Goal: Transaction & Acquisition: Purchase product/service

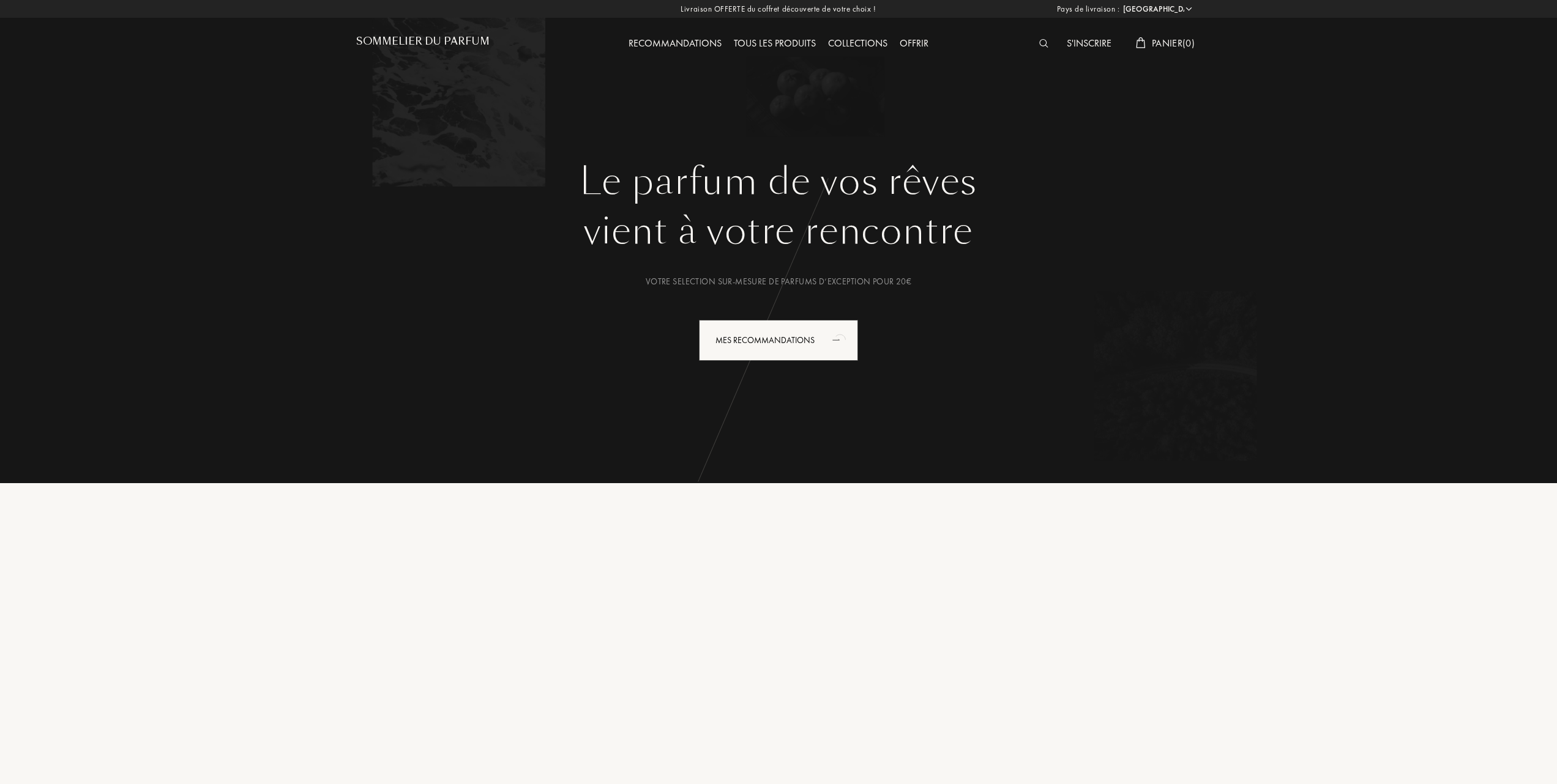
select select "FR"
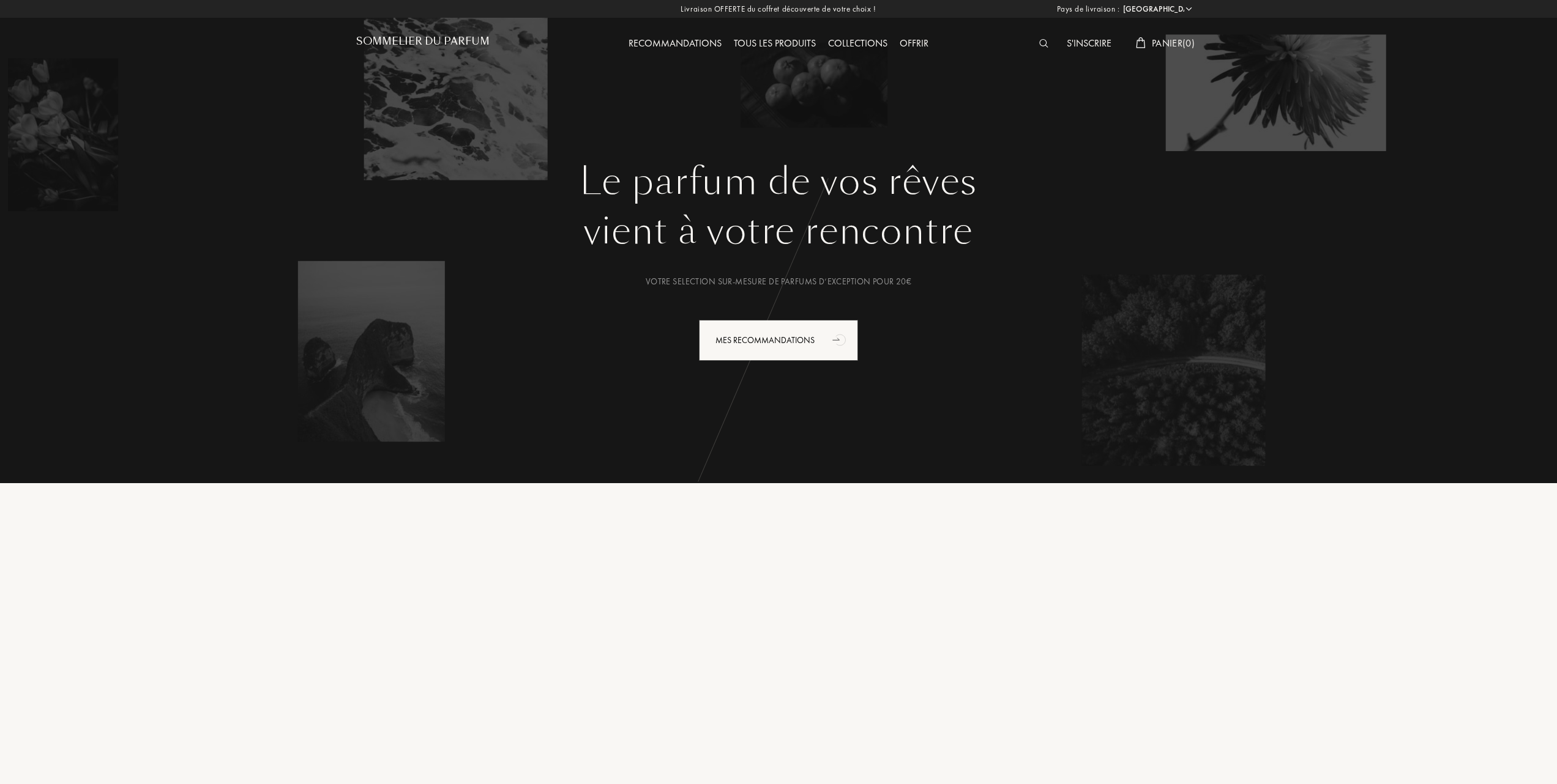
click at [868, 40] on div "Collections" at bounding box center [858, 44] width 72 height 16
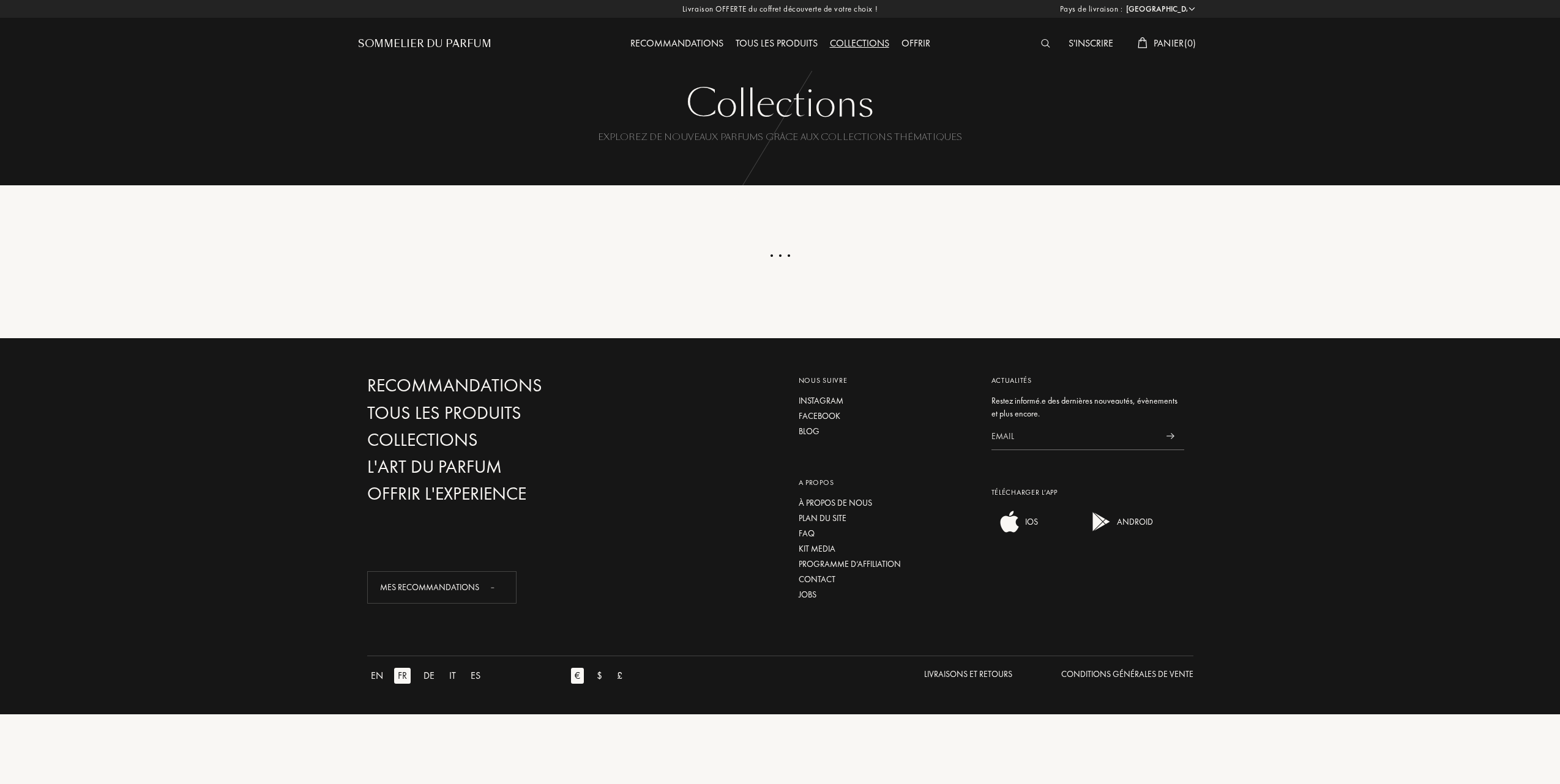
select select "FR"
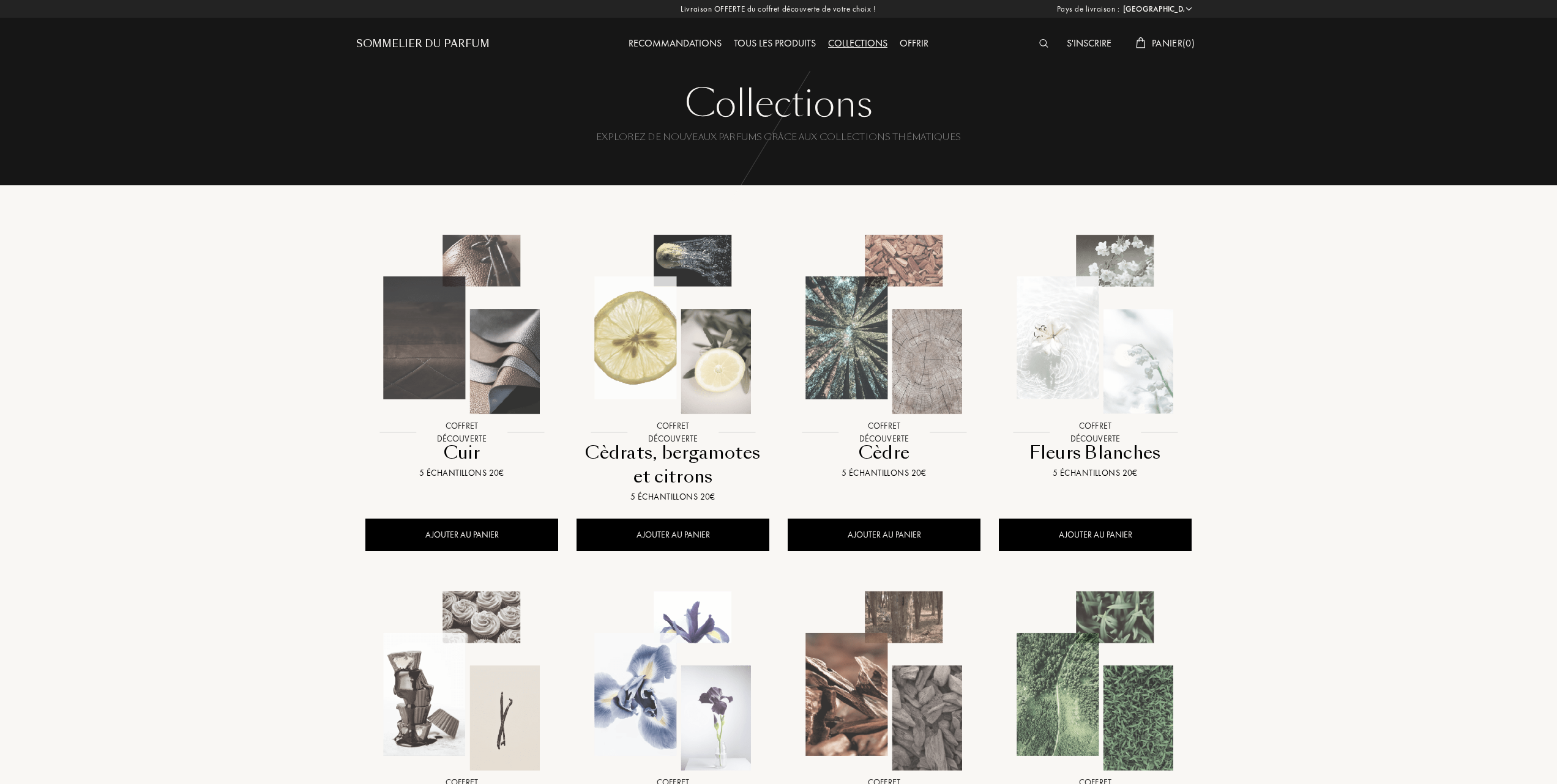
click at [780, 45] on div "Tous les produits" at bounding box center [775, 44] width 94 height 16
click at [1170, 37] on span "Panier ( 0 )" at bounding box center [1173, 42] width 43 height 13
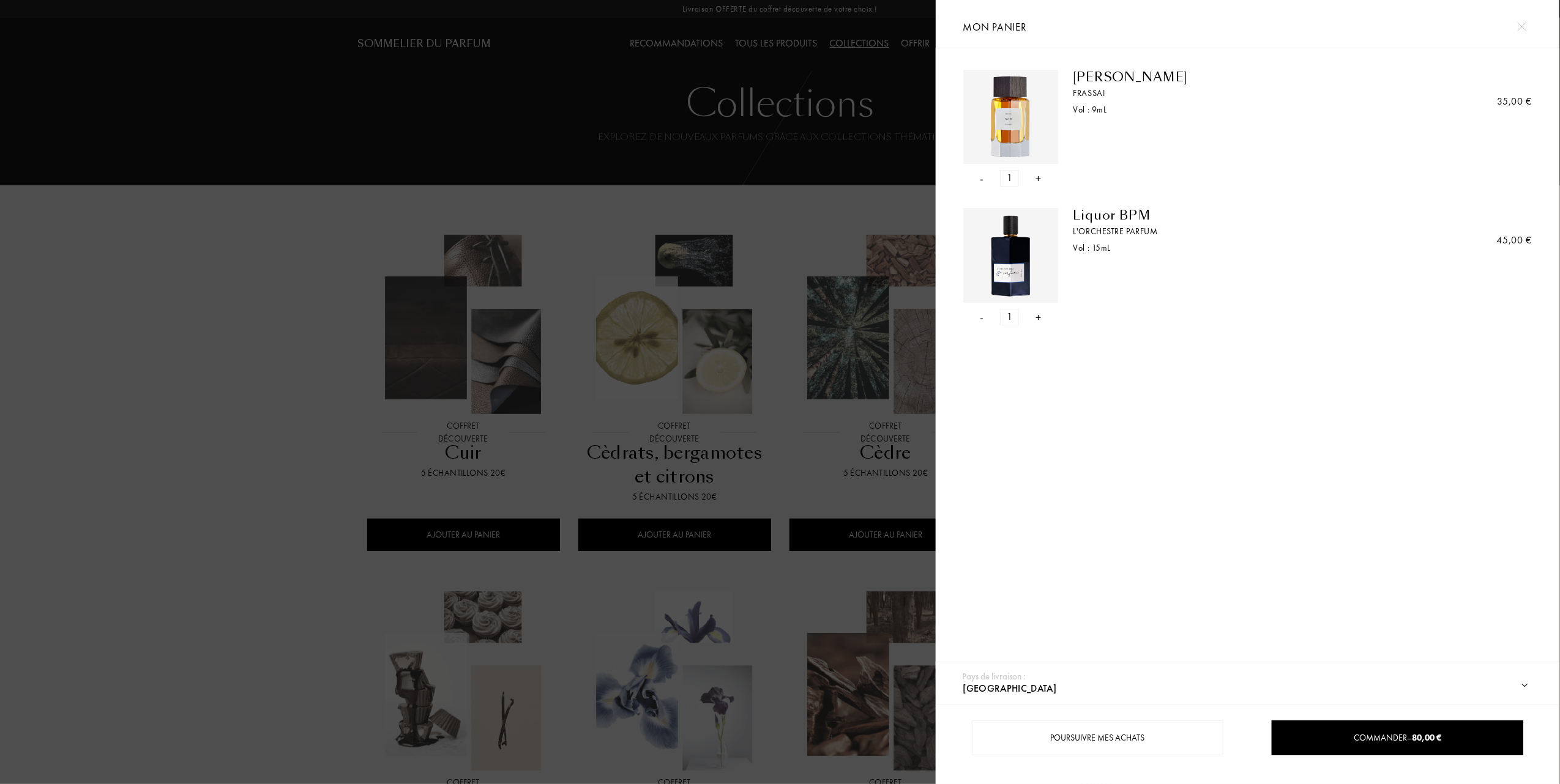
click at [985, 179] on div "- 1 +" at bounding box center [1010, 178] width 95 height 17
click at [980, 179] on div "-" at bounding box center [982, 178] width 4 height 17
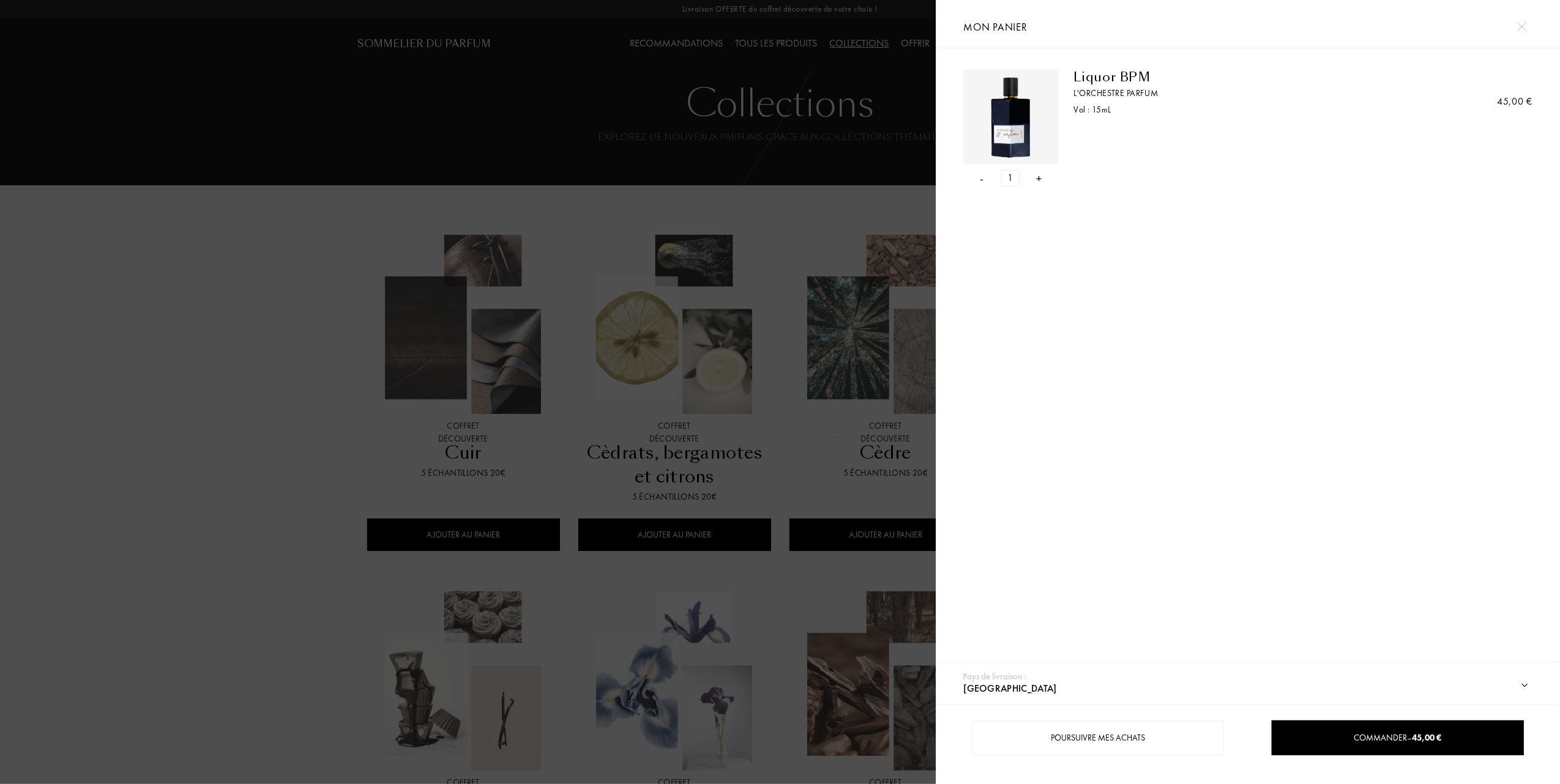
click at [980, 175] on div "-" at bounding box center [982, 178] width 4 height 17
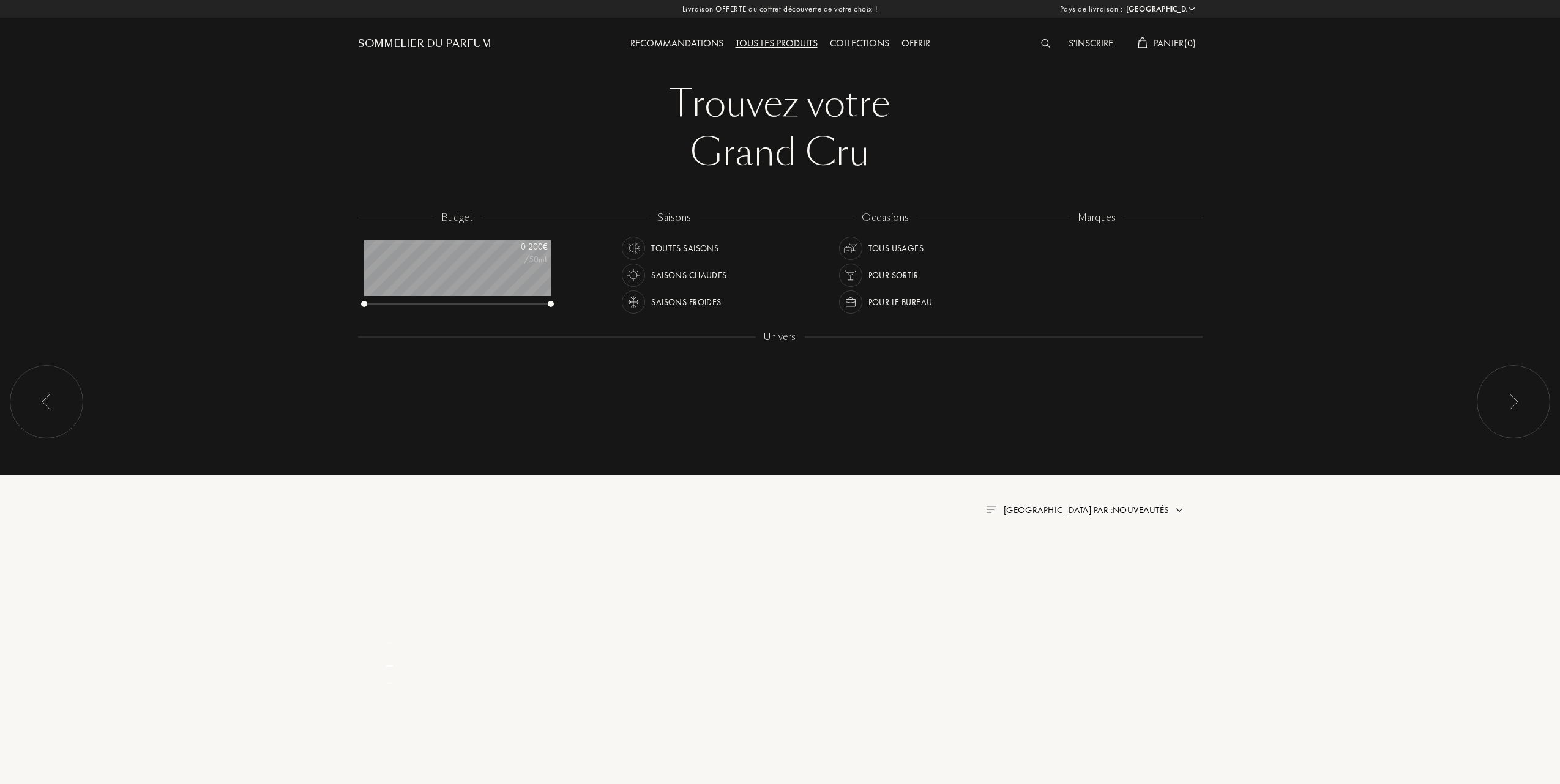
select select "FR"
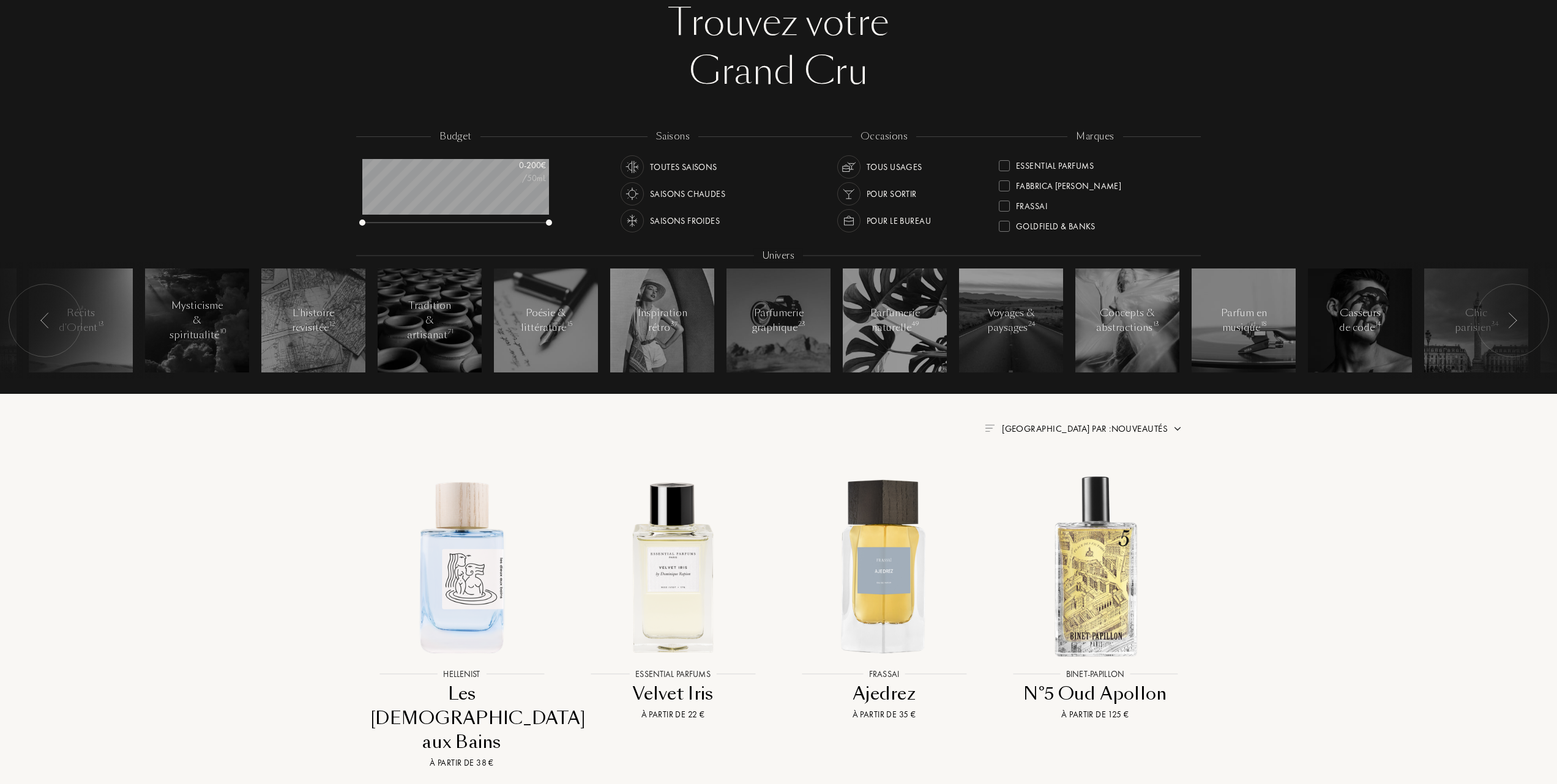
scroll to position [163, 0]
click at [1001, 175] on div at bounding box center [1004, 181] width 11 height 11
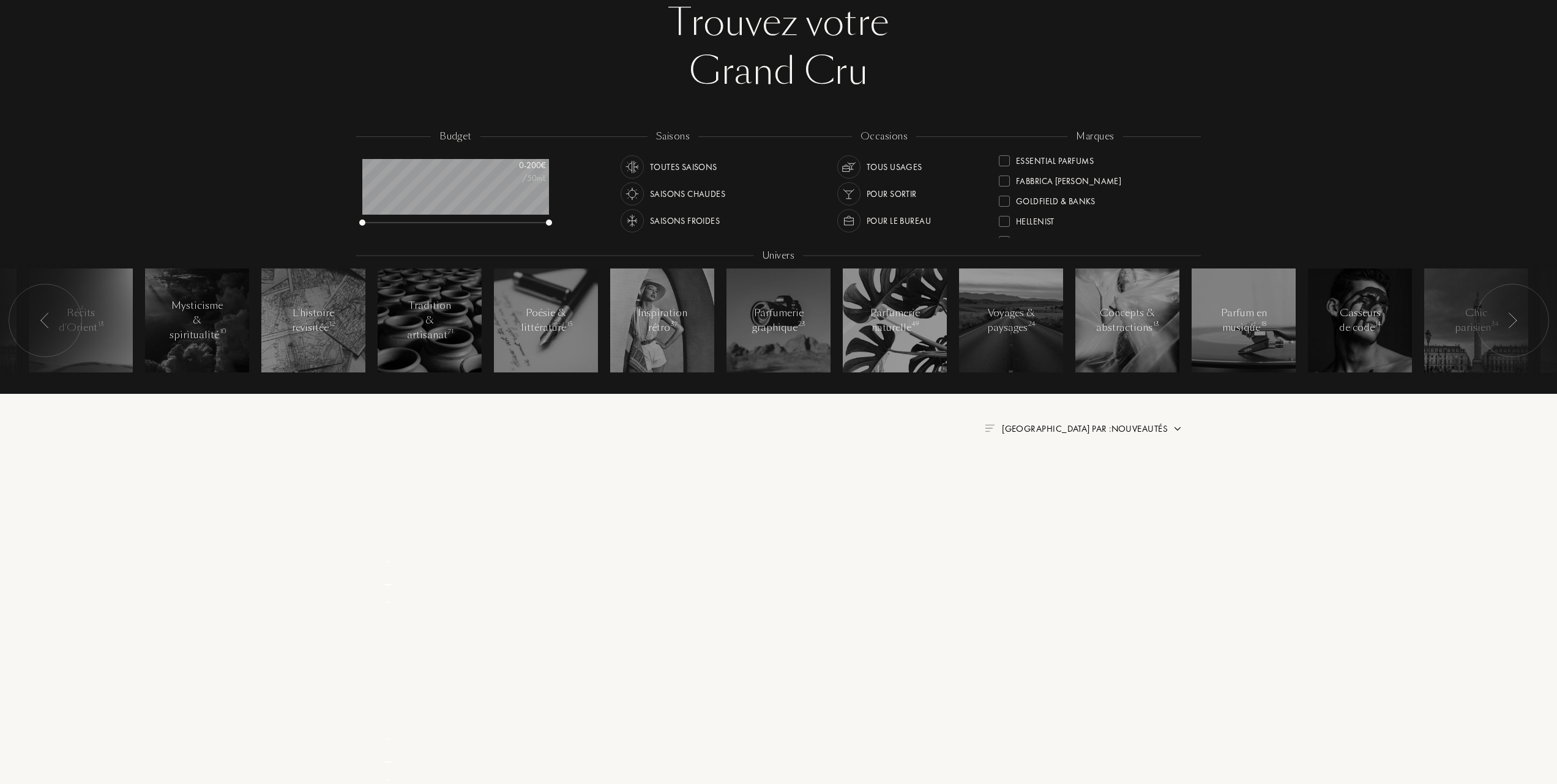
scroll to position [0, 0]
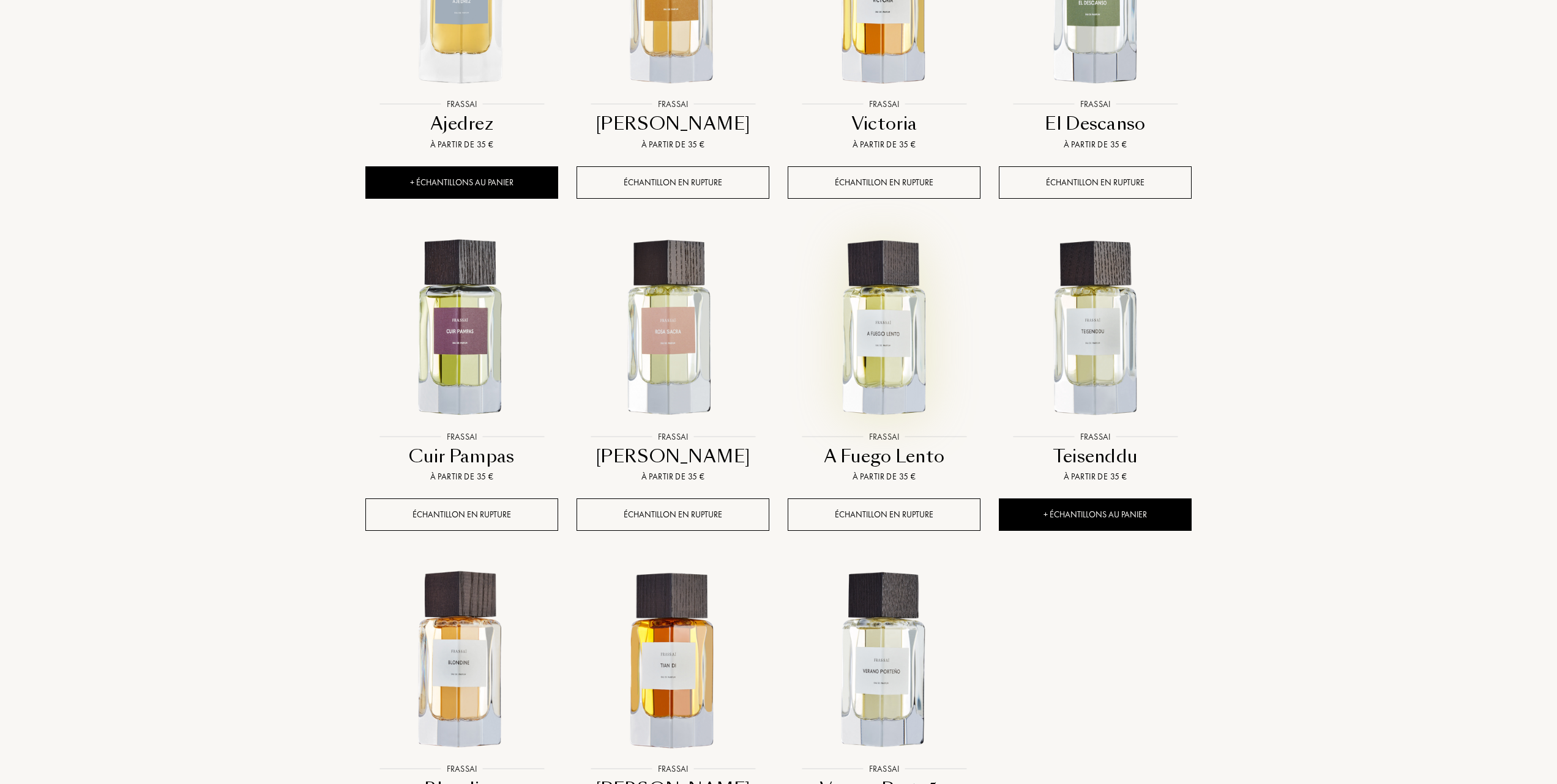
scroll to position [652, 0]
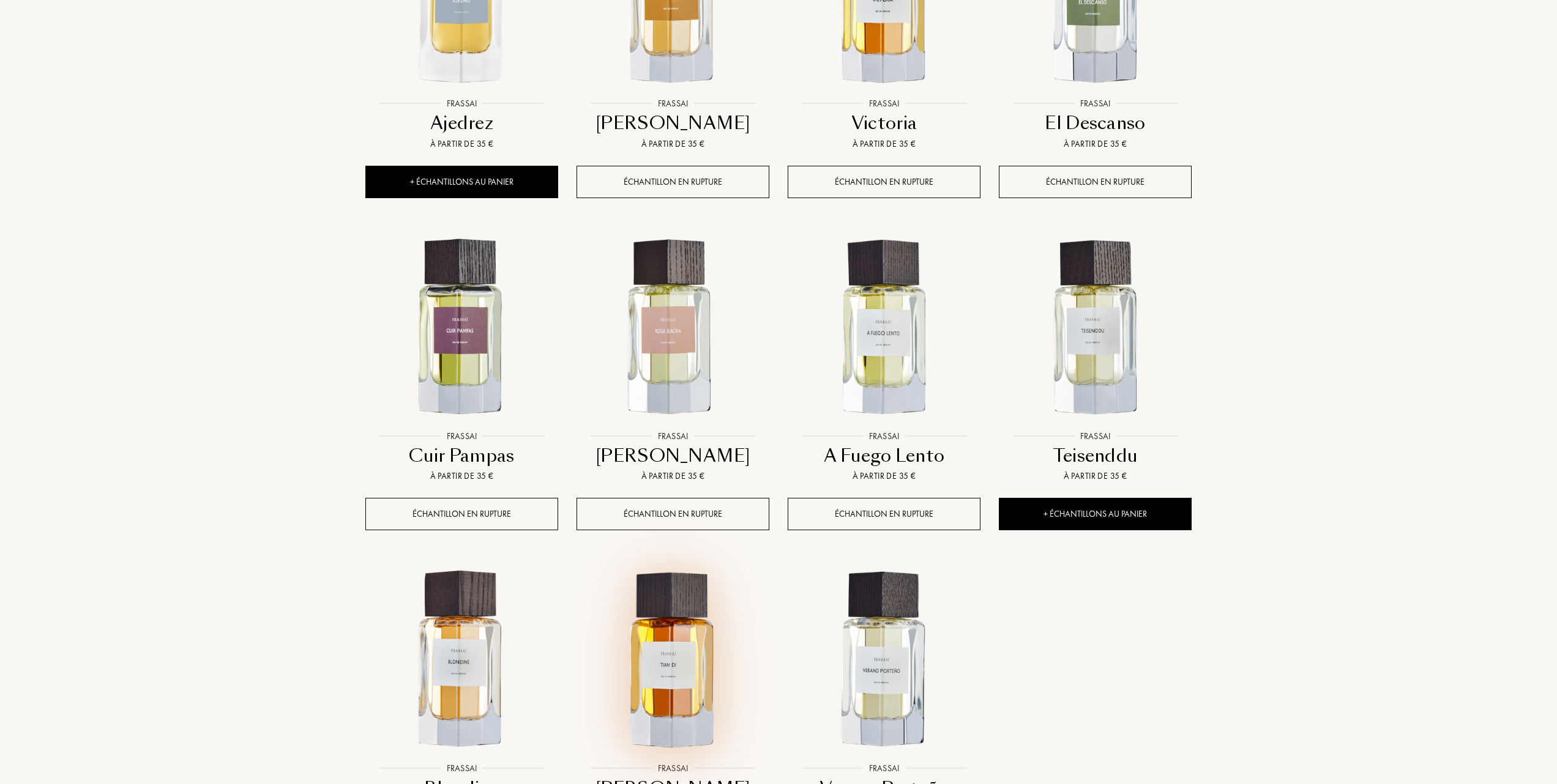
click at [683, 688] on img at bounding box center [673, 660] width 191 height 191
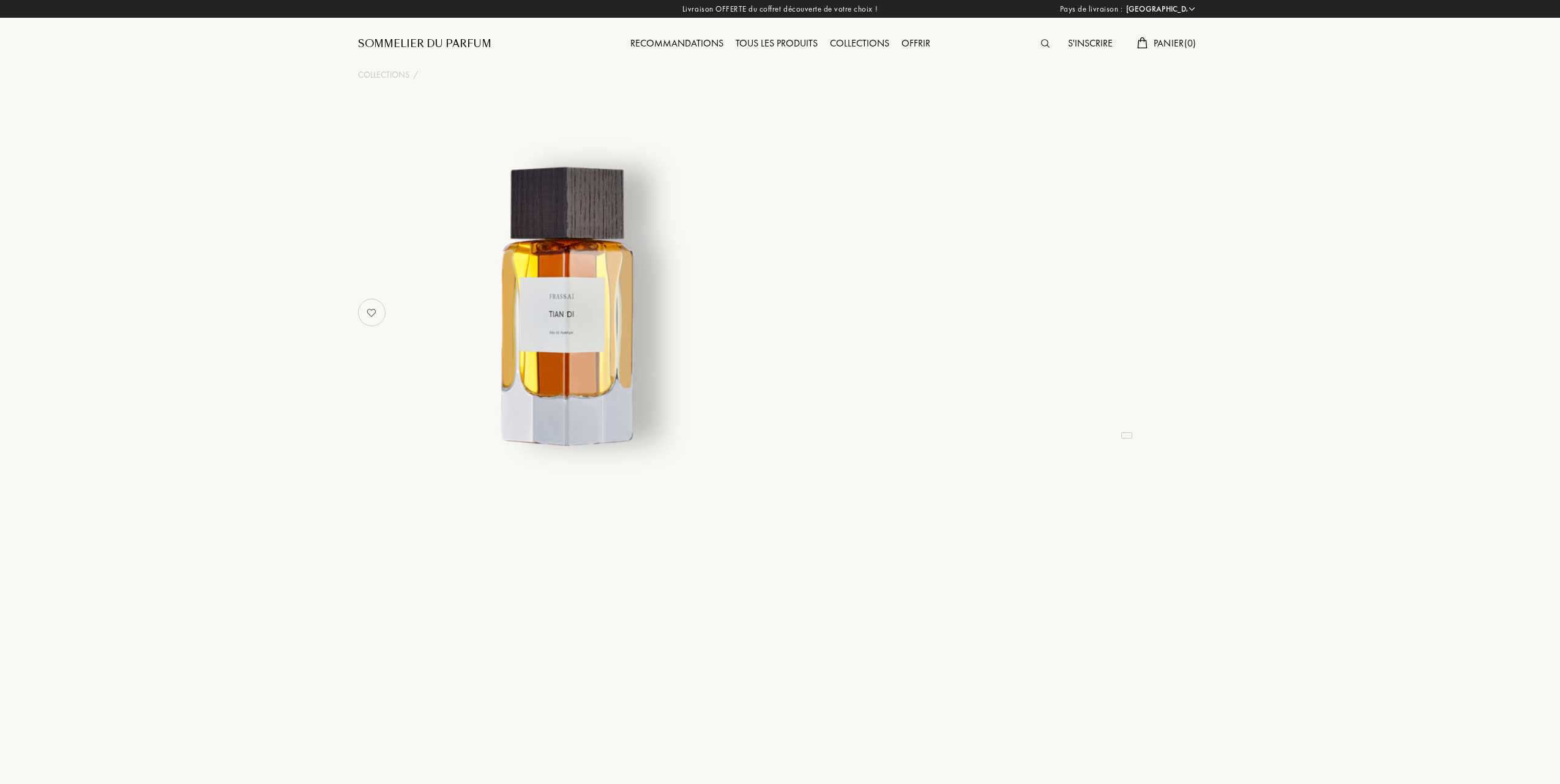
select select "FR"
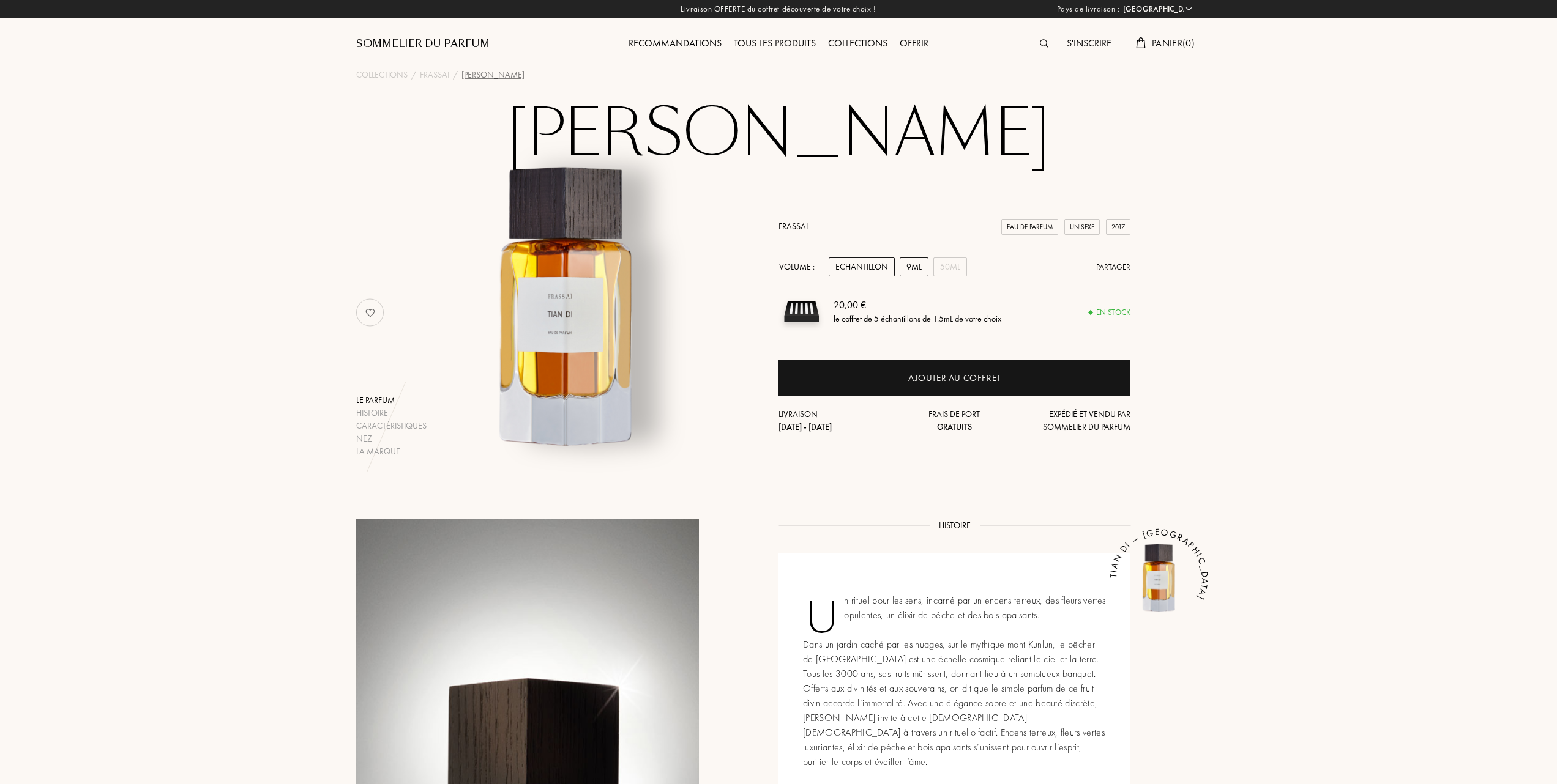
click at [916, 264] on div "9mL" at bounding box center [913, 267] width 29 height 19
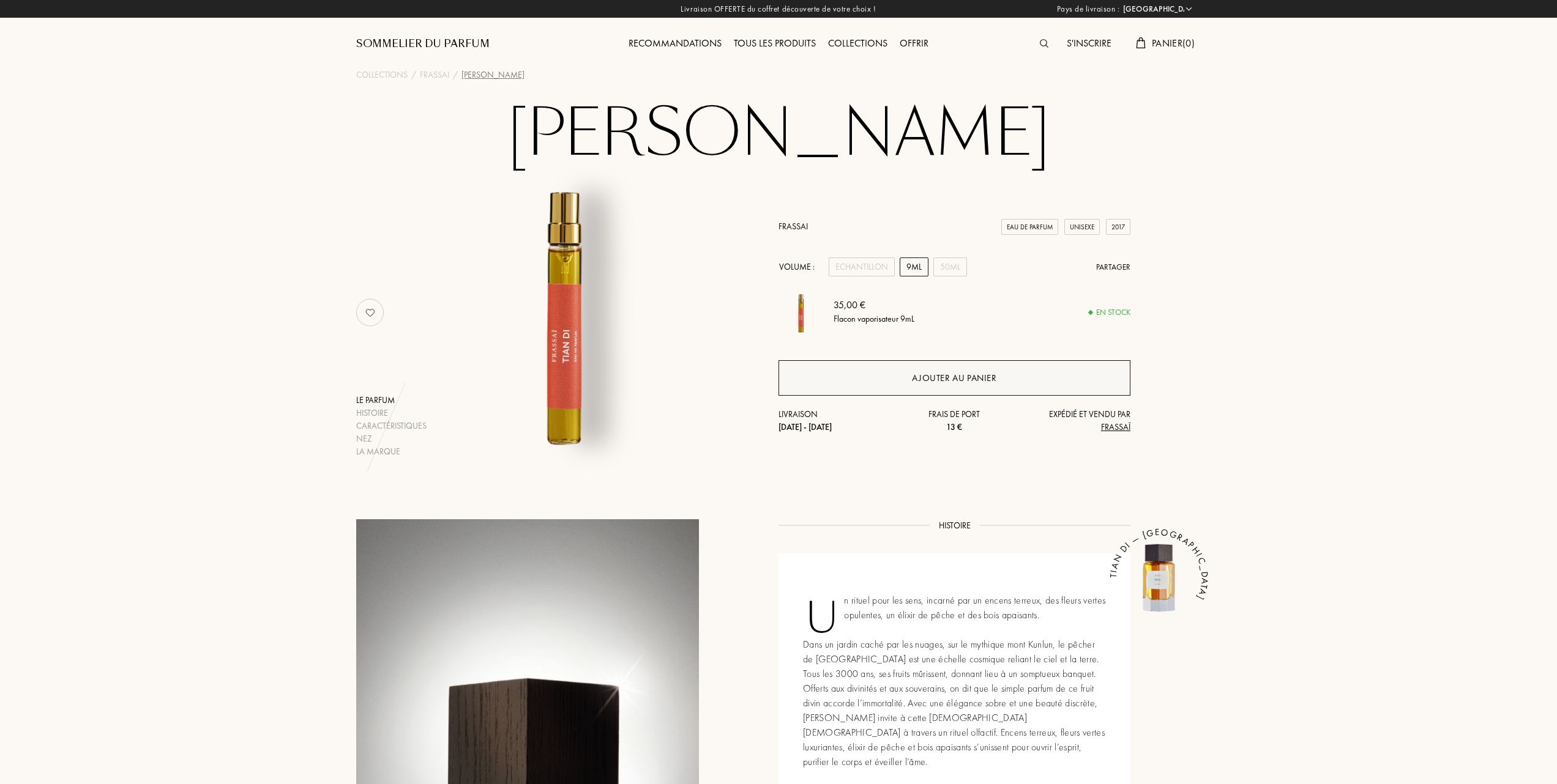
click at [939, 377] on div "Ajouter au panier" at bounding box center [954, 378] width 84 height 14
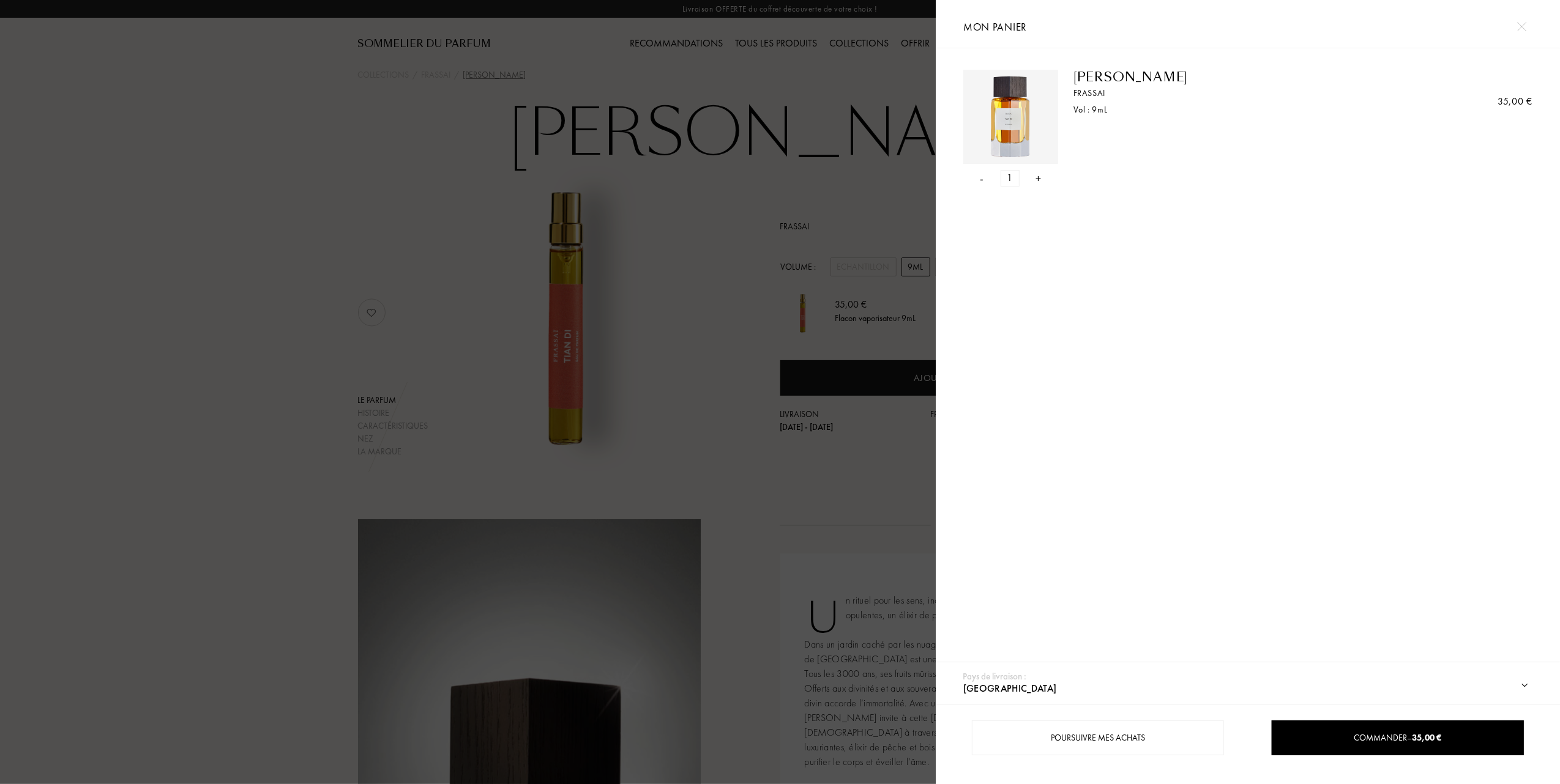
click at [667, 190] on div at bounding box center [468, 392] width 936 height 784
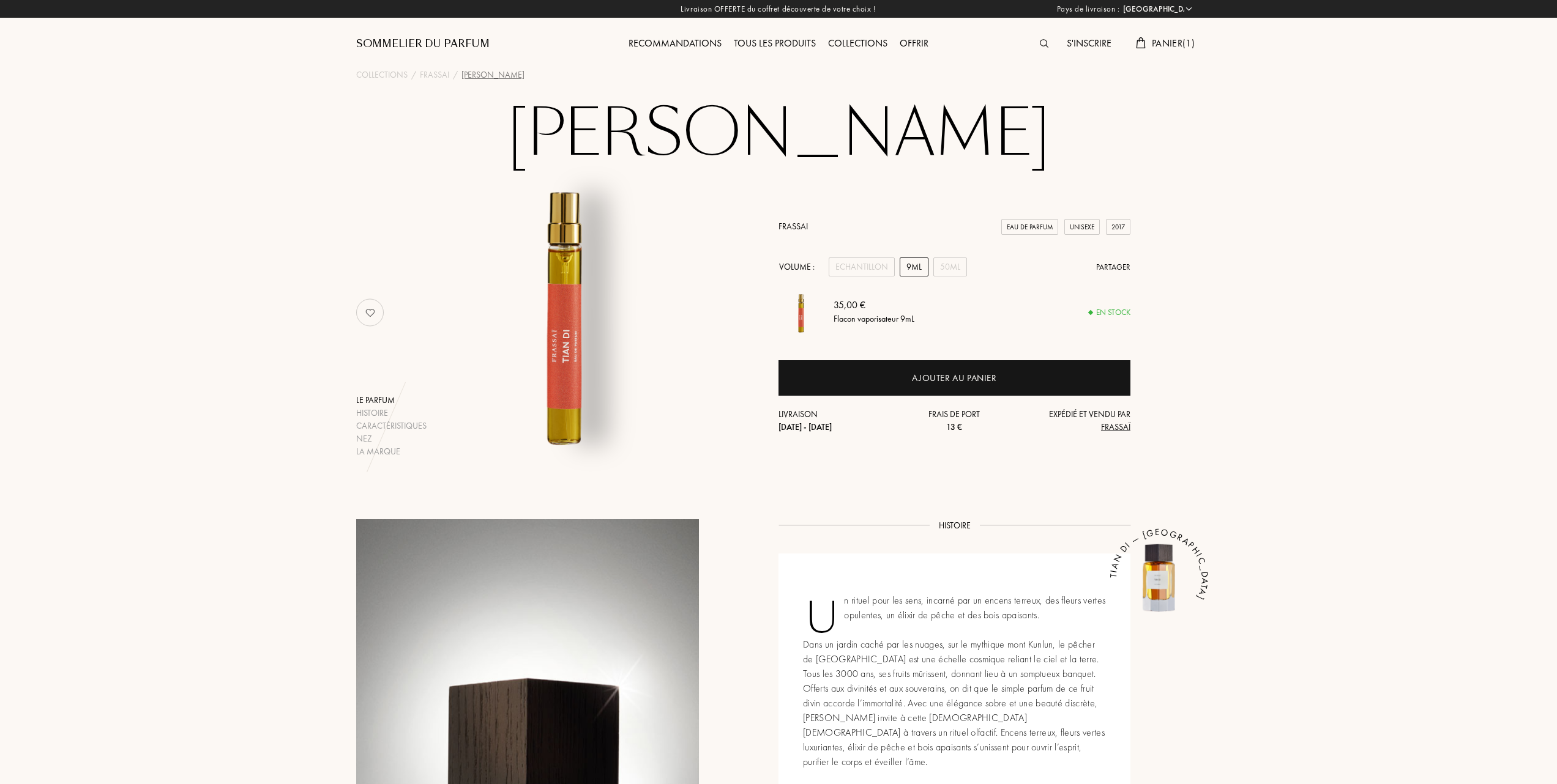
click at [784, 42] on div "Tous les produits" at bounding box center [775, 44] width 94 height 16
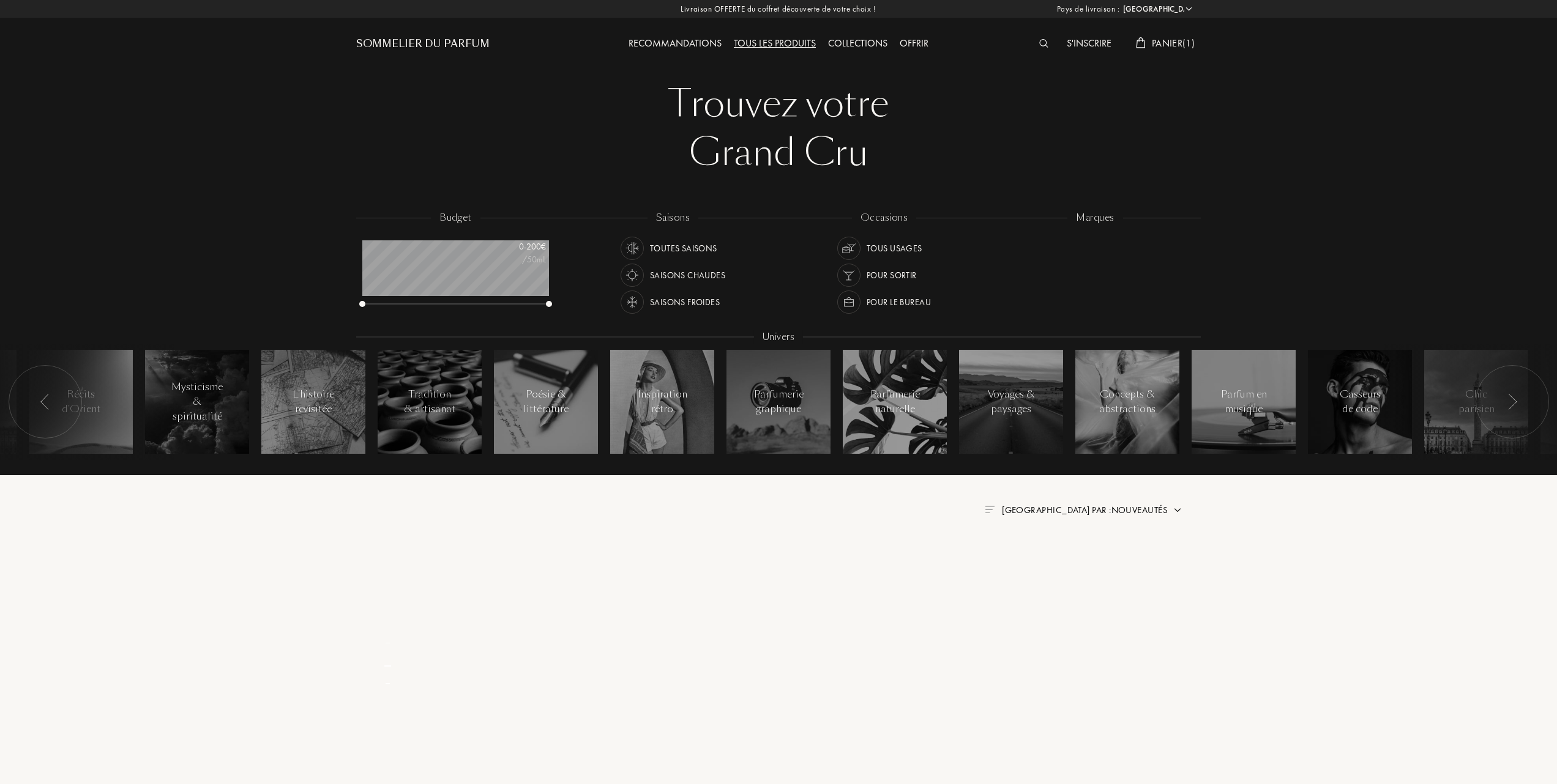
select select "FR"
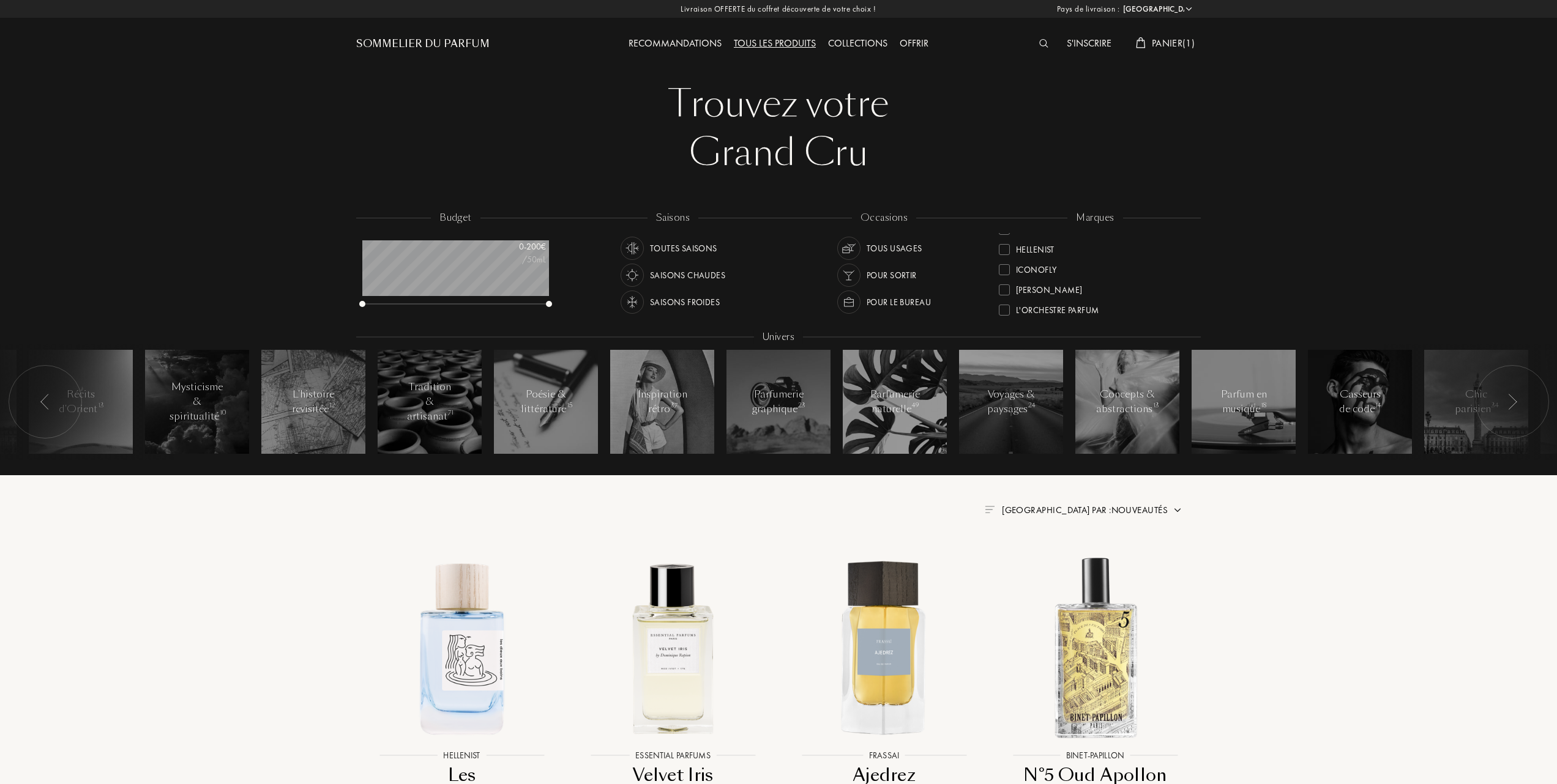
scroll to position [245, 0]
click at [1006, 276] on div at bounding box center [1004, 281] width 11 height 11
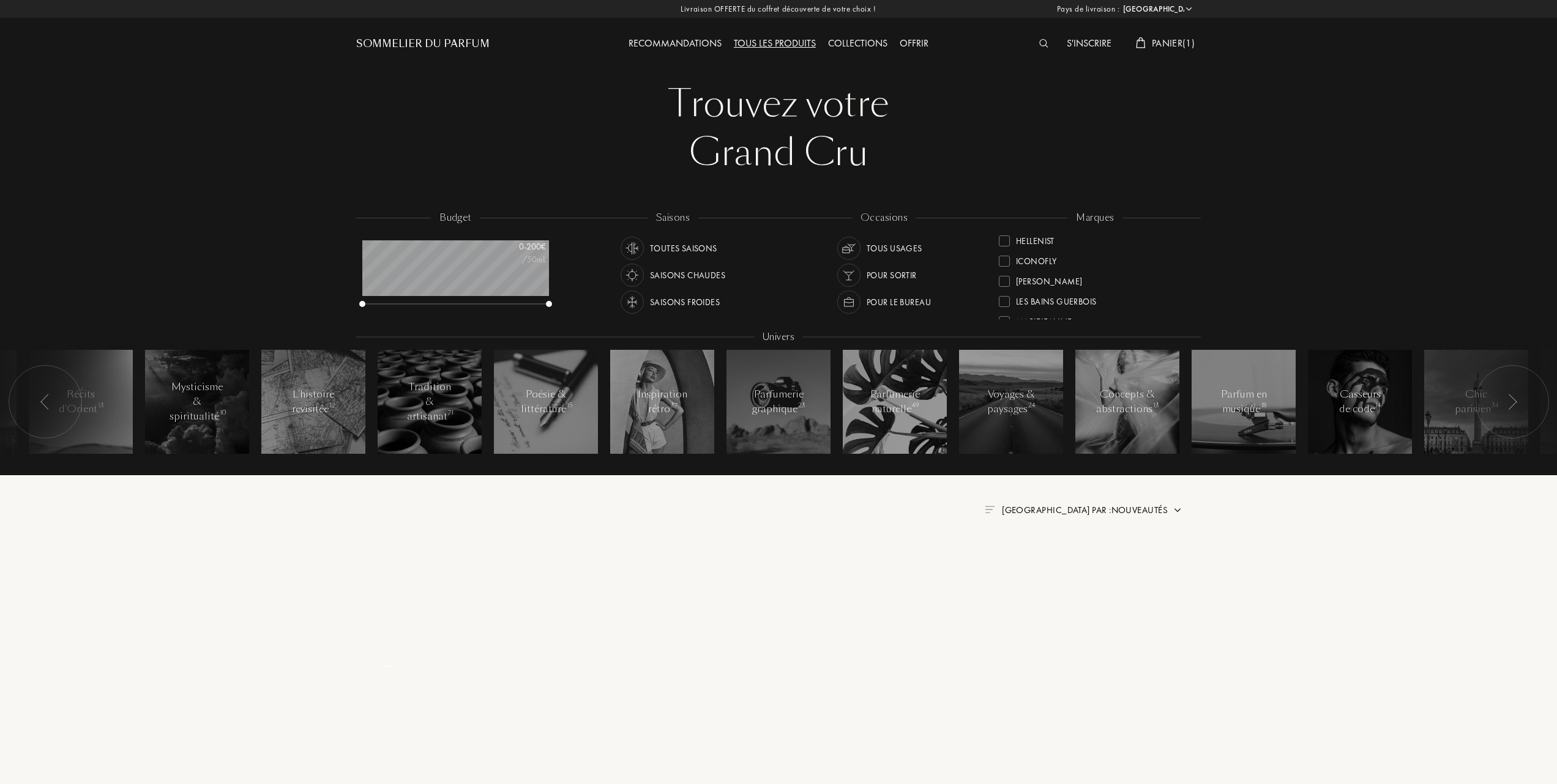
scroll to position [0, 0]
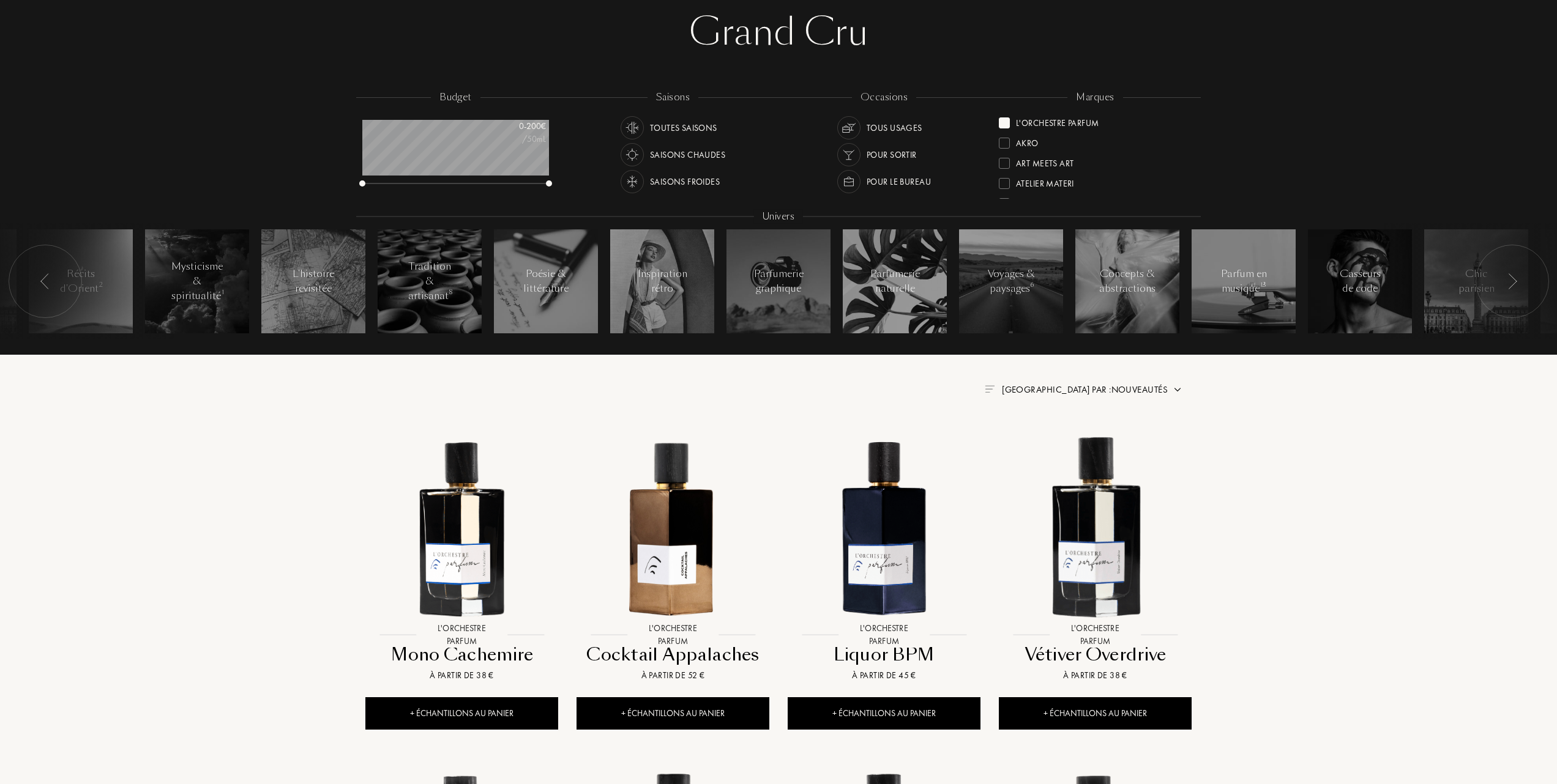
scroll to position [163, 0]
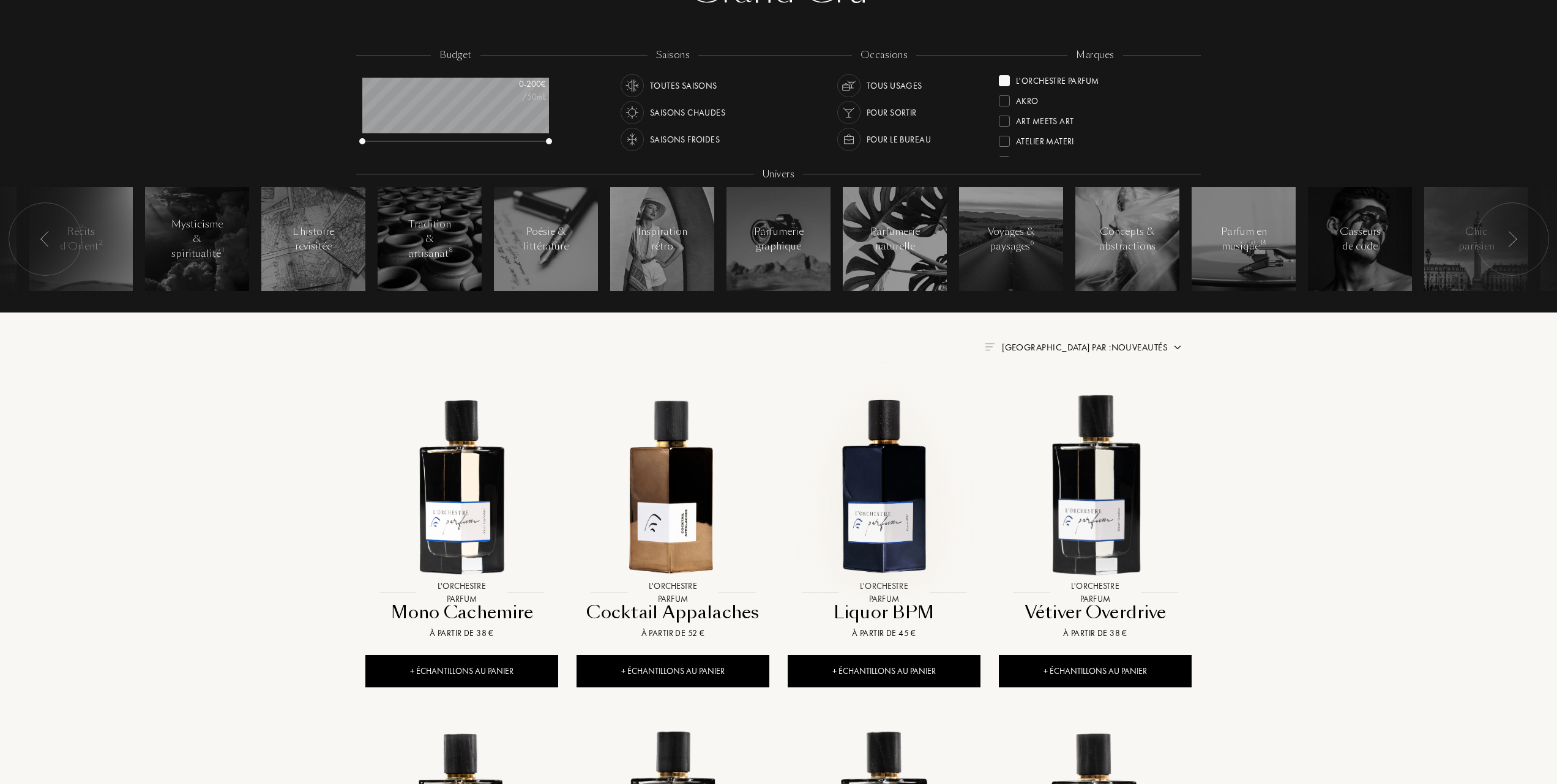
click at [872, 492] on img at bounding box center [884, 485] width 191 height 191
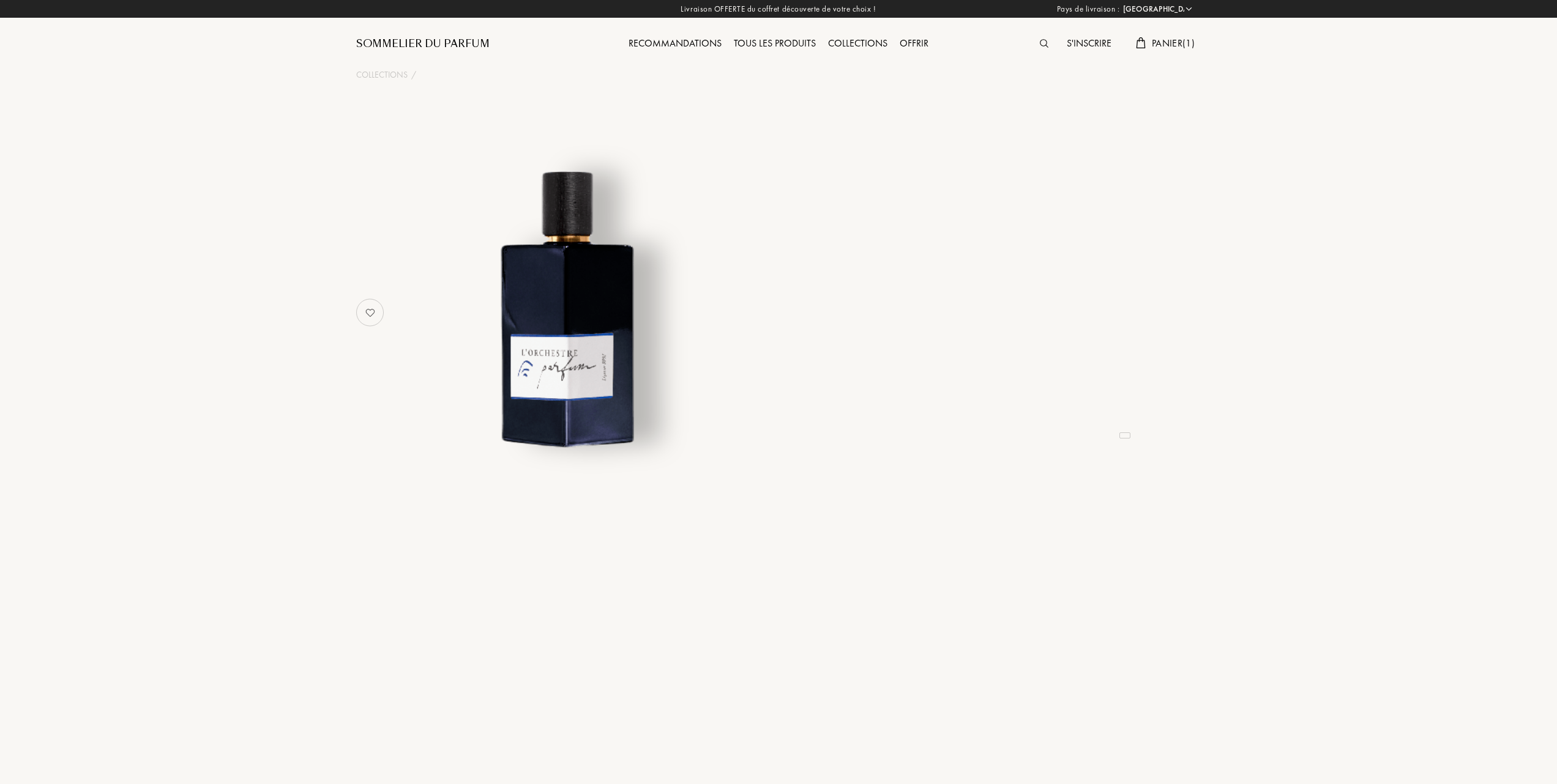
select select "FR"
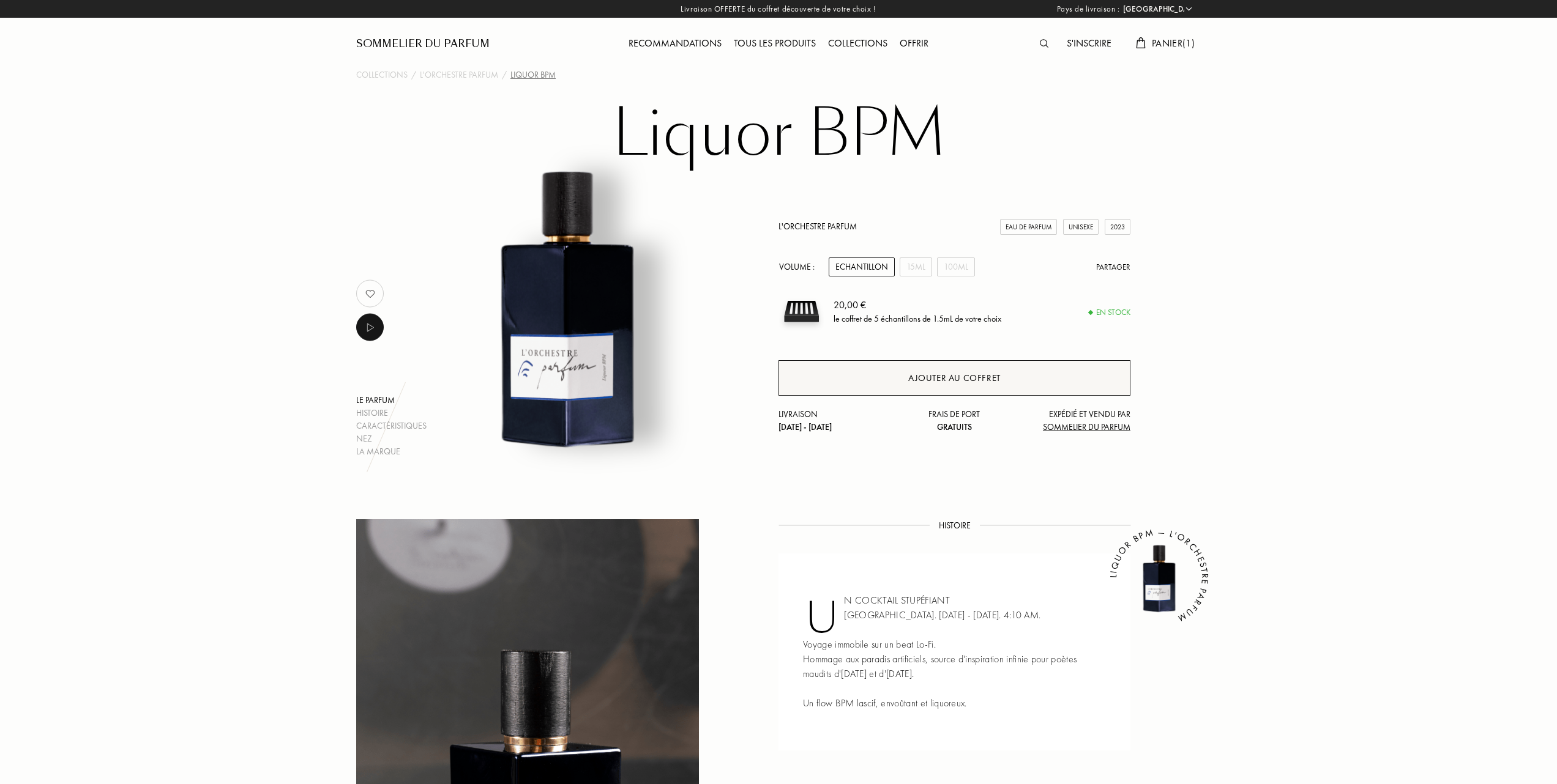
click at [984, 379] on div "Ajouter au coffret" at bounding box center [954, 378] width 92 height 14
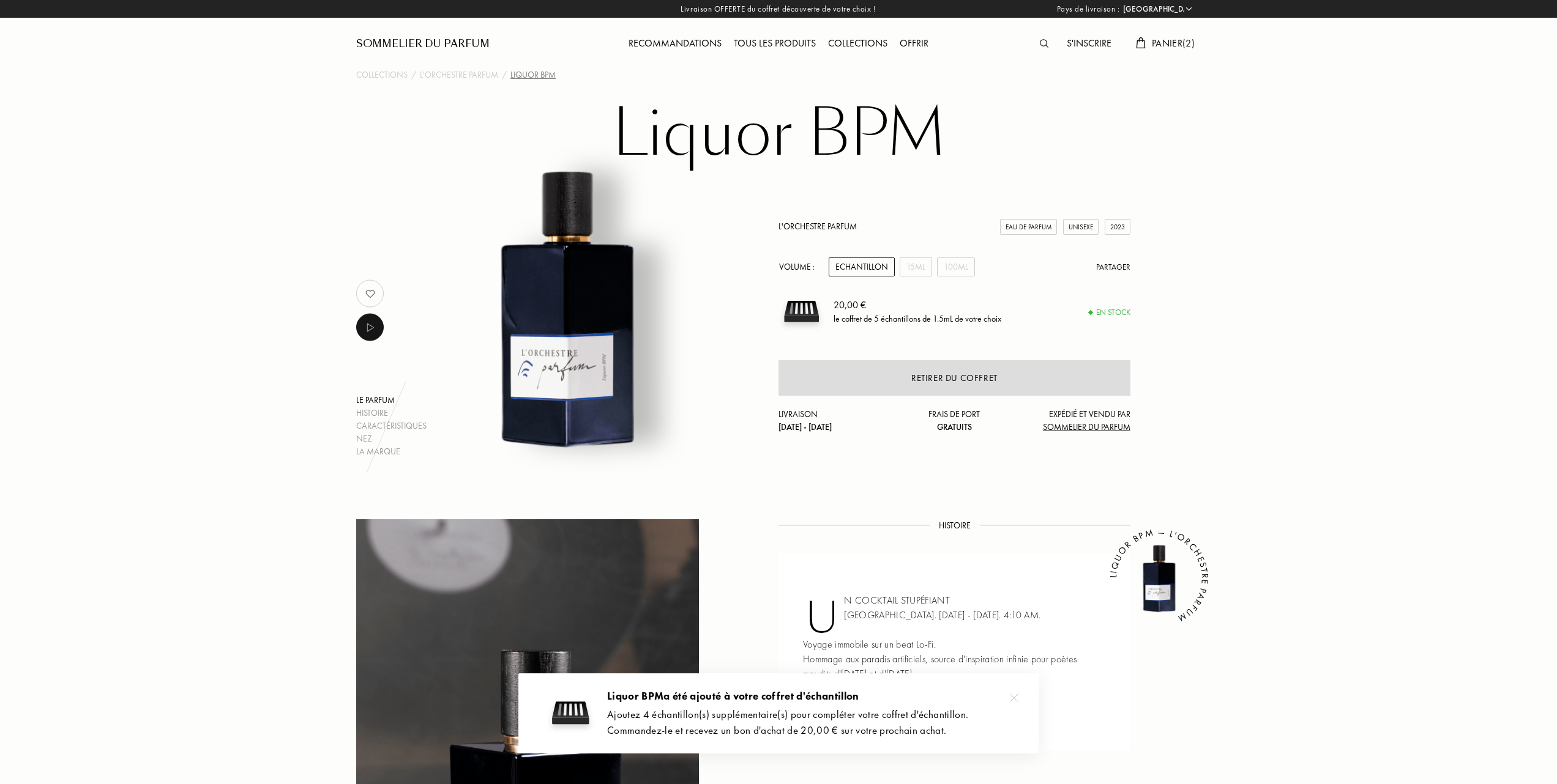
click at [1162, 37] on span "Panier ( 2 )" at bounding box center [1173, 42] width 43 height 13
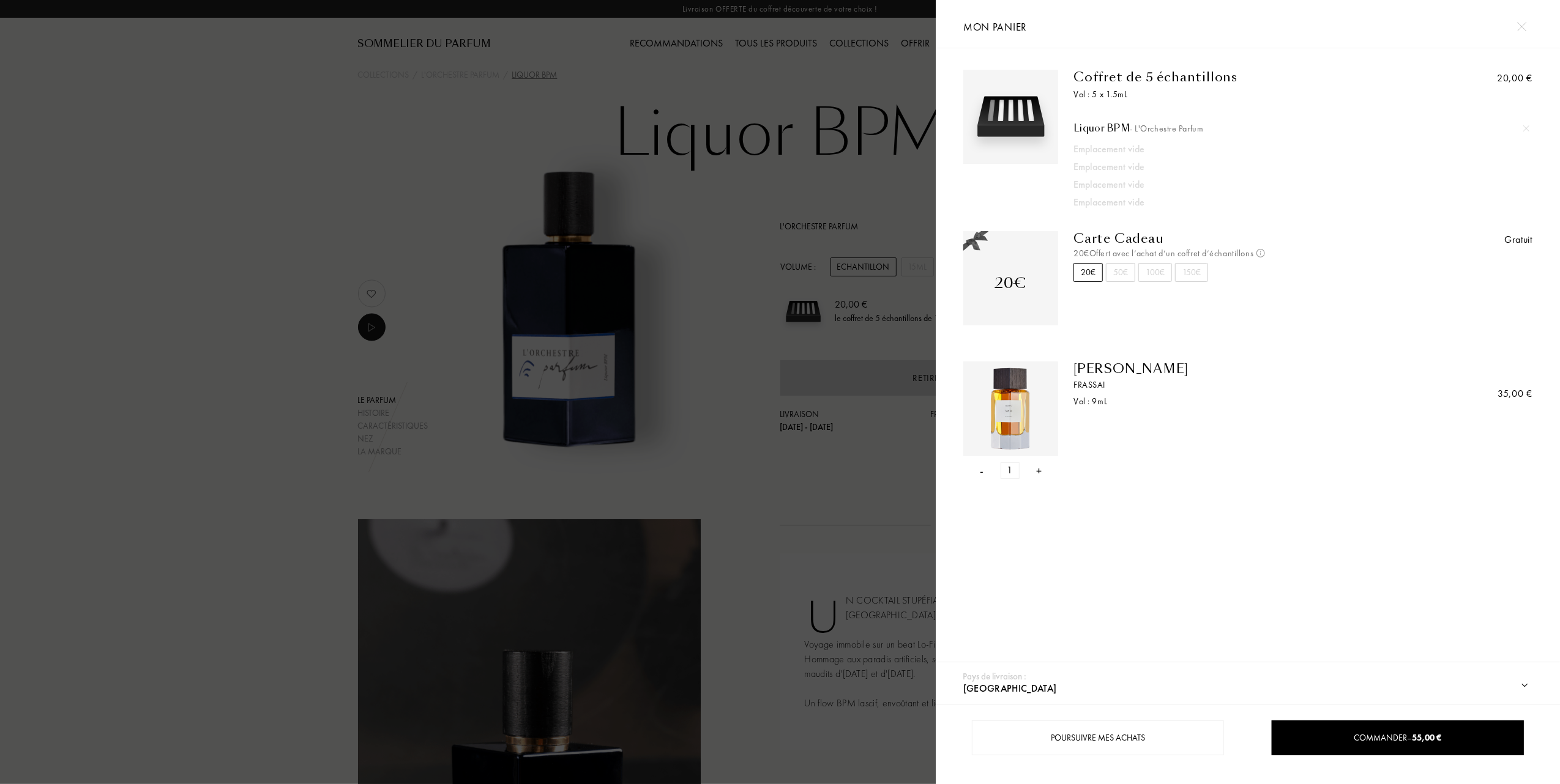
click at [1523, 128] on img at bounding box center [1525, 128] width 6 height 6
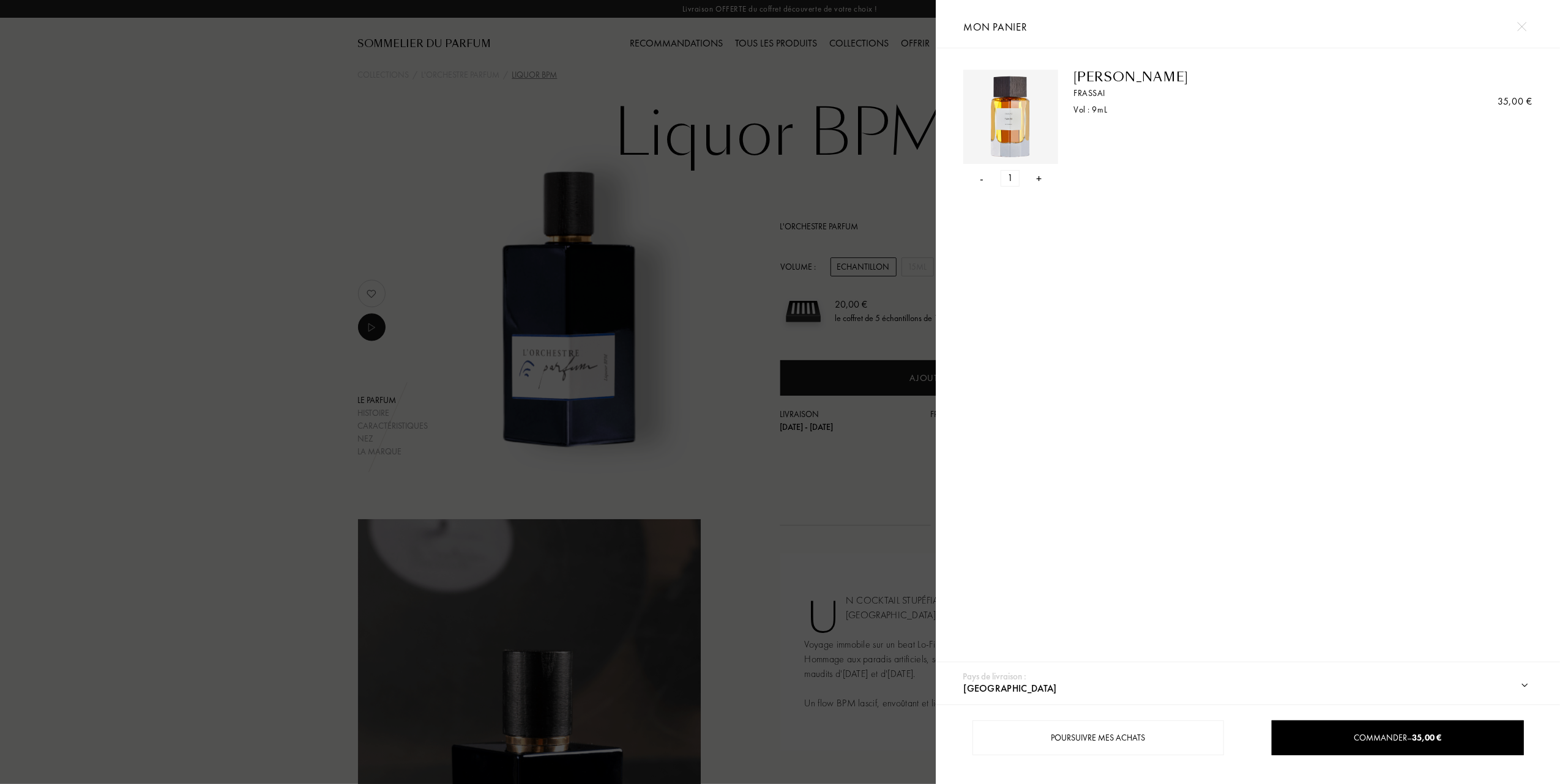
click at [409, 180] on div at bounding box center [468, 392] width 936 height 784
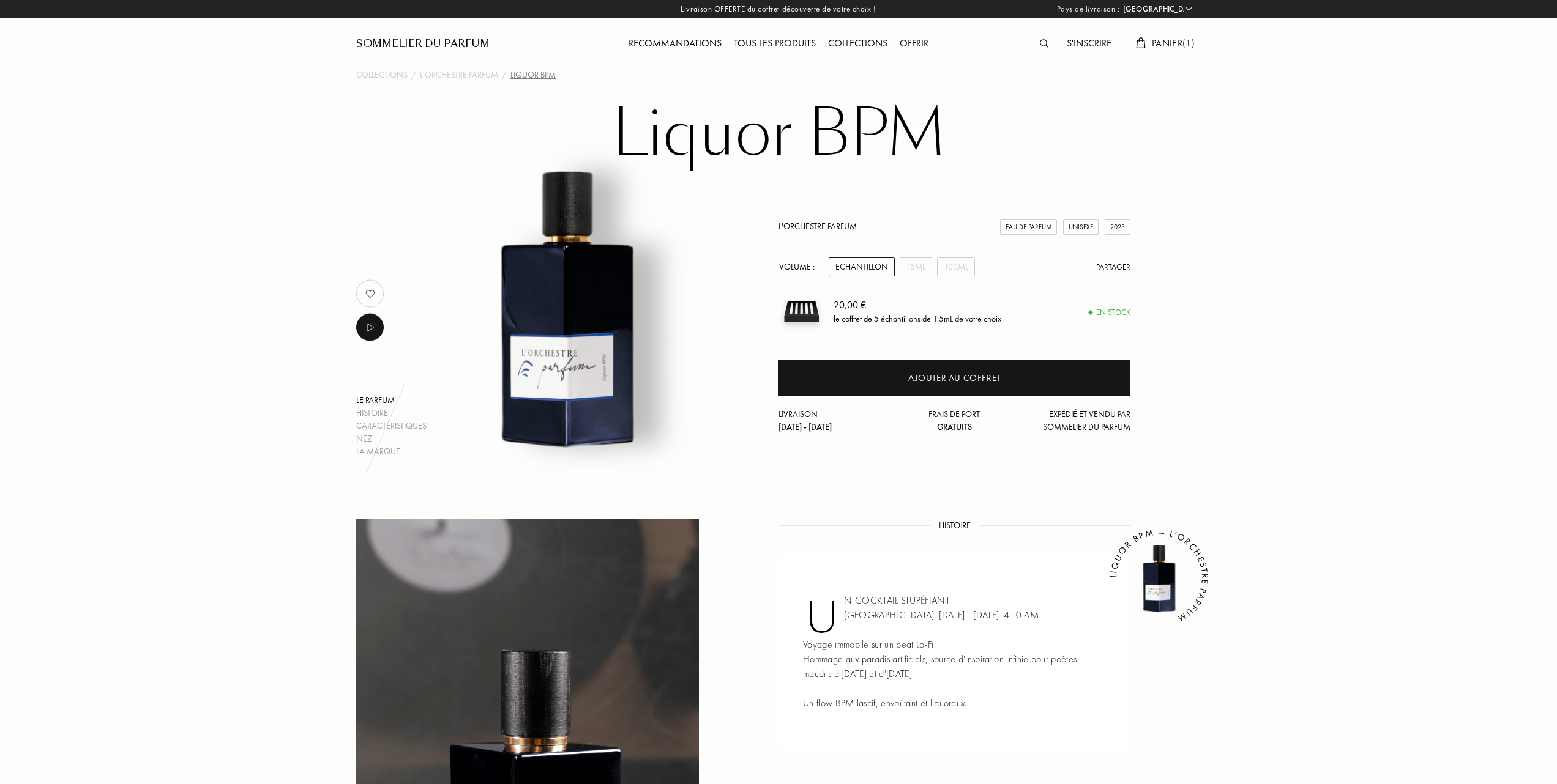
click at [1165, 44] on span "Panier ( 1 )" at bounding box center [1173, 42] width 43 height 13
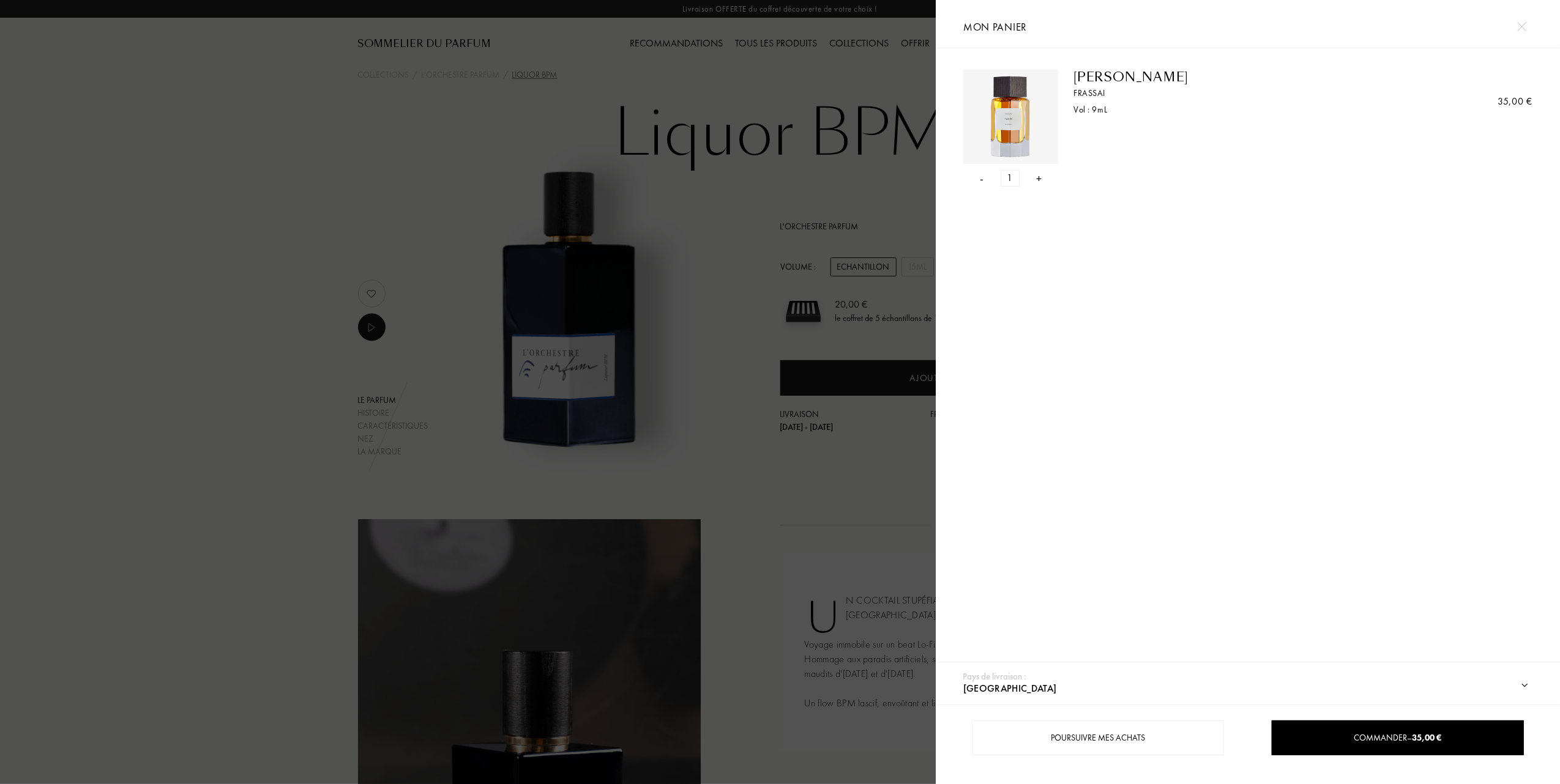
drag, startPoint x: 192, startPoint y: 308, endPoint x: 199, endPoint y: 314, distance: 9.2
click at [199, 314] on div at bounding box center [468, 392] width 936 height 784
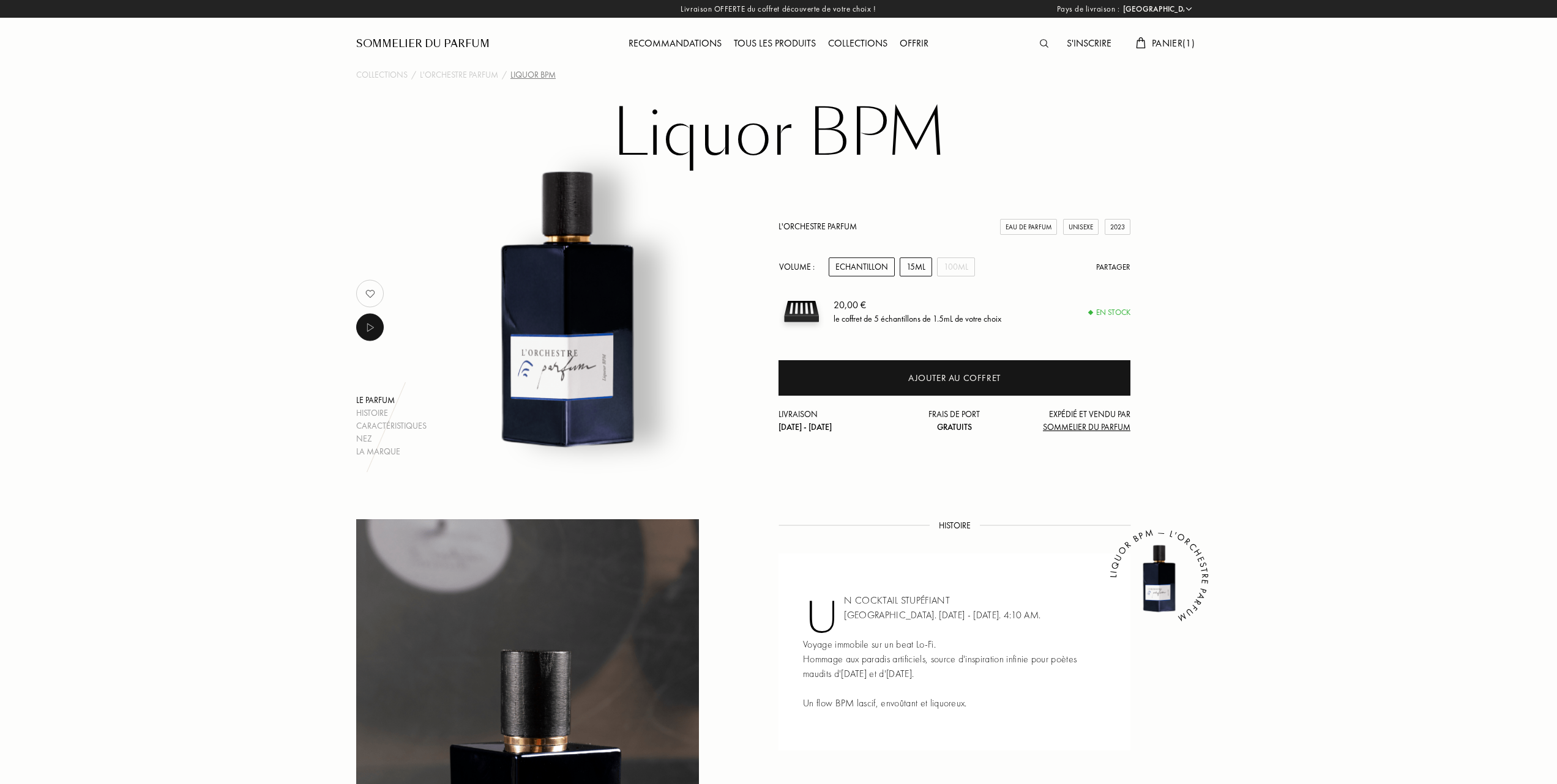
click at [919, 266] on div "15mL" at bounding box center [915, 267] width 33 height 19
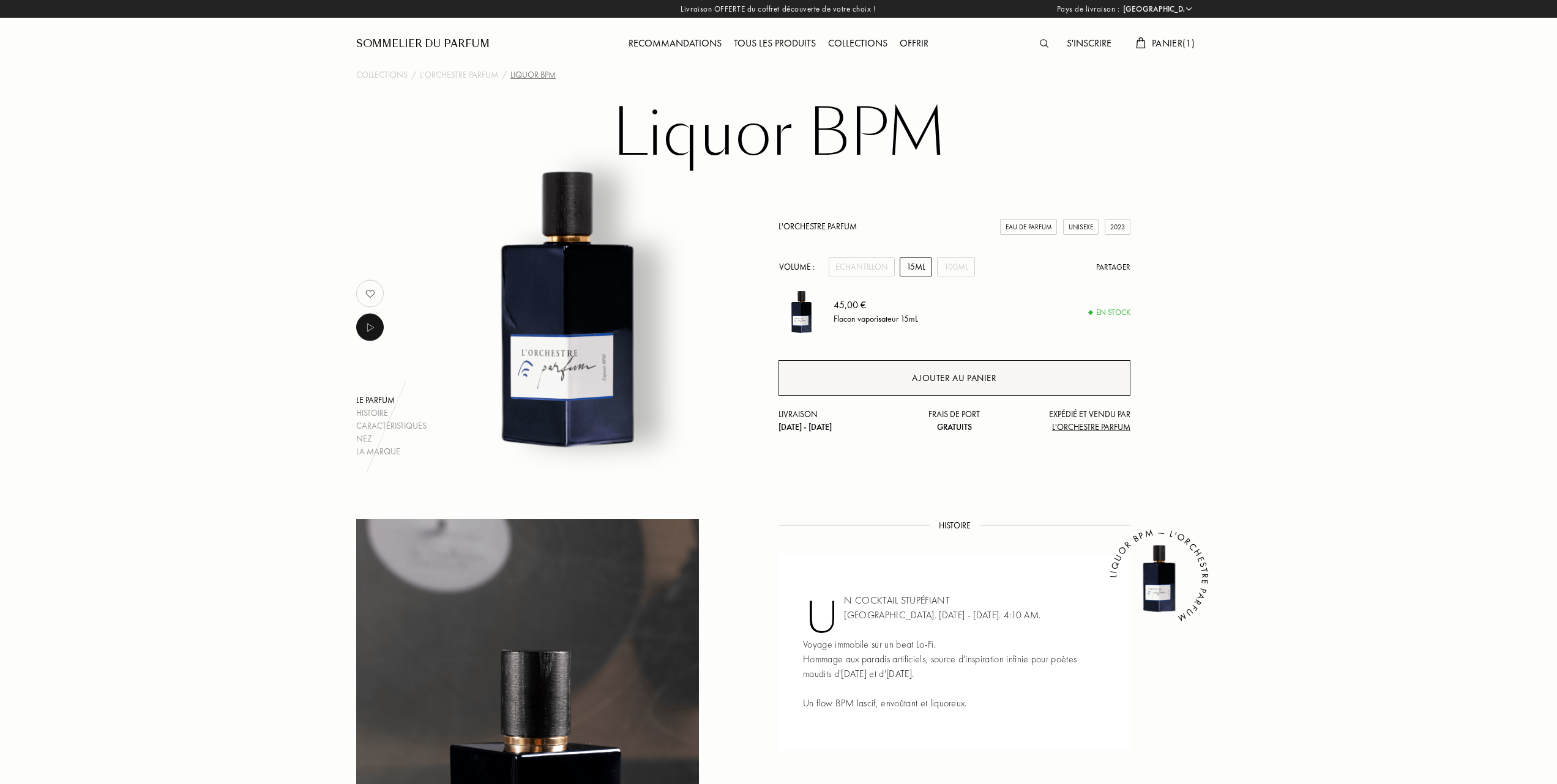
click at [945, 375] on div "Ajouter au panier" at bounding box center [954, 378] width 84 height 14
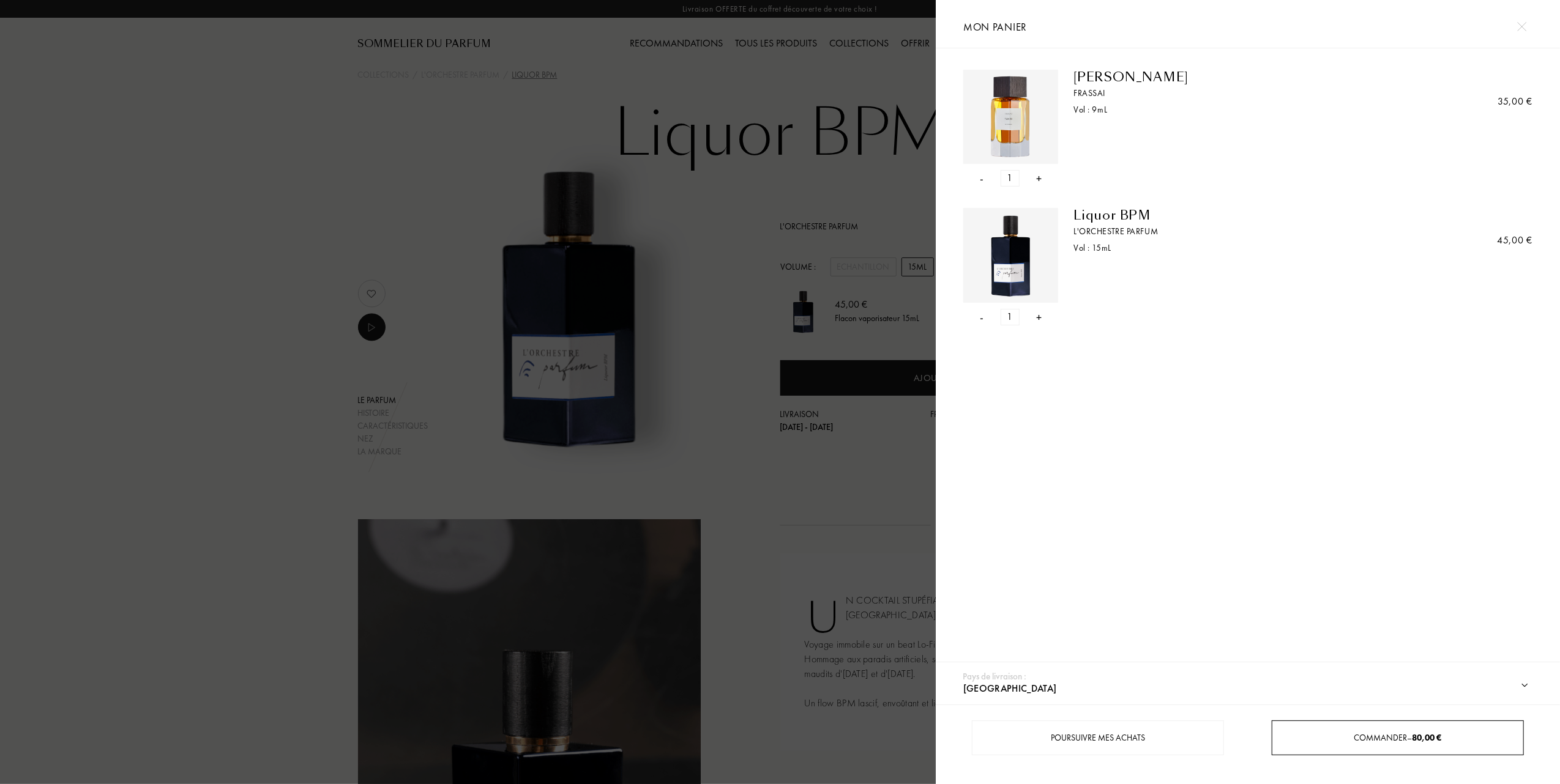
click at [1340, 734] on div "Commander – 80,00 €" at bounding box center [1397, 738] width 250 height 13
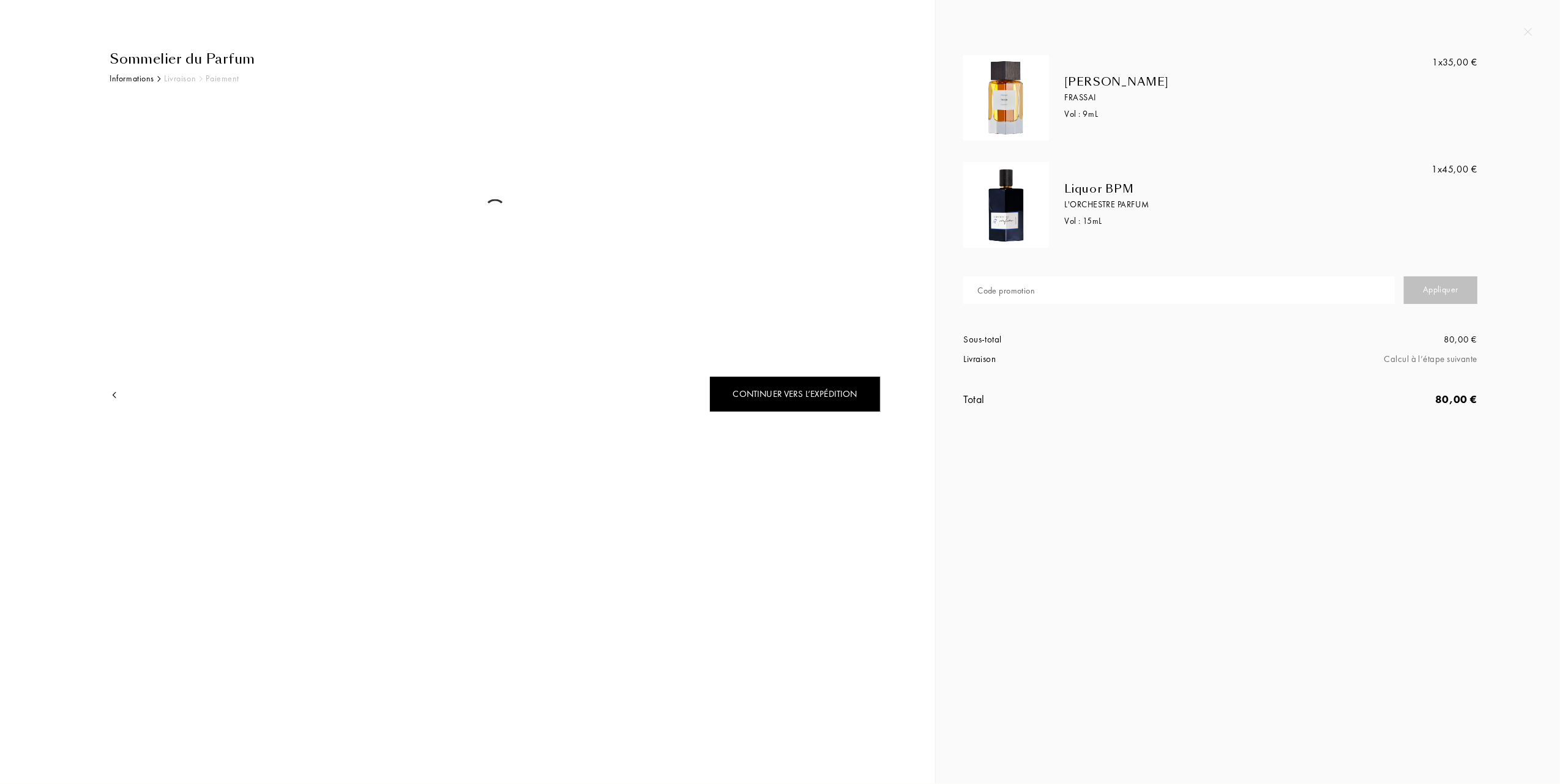
select select "FR"
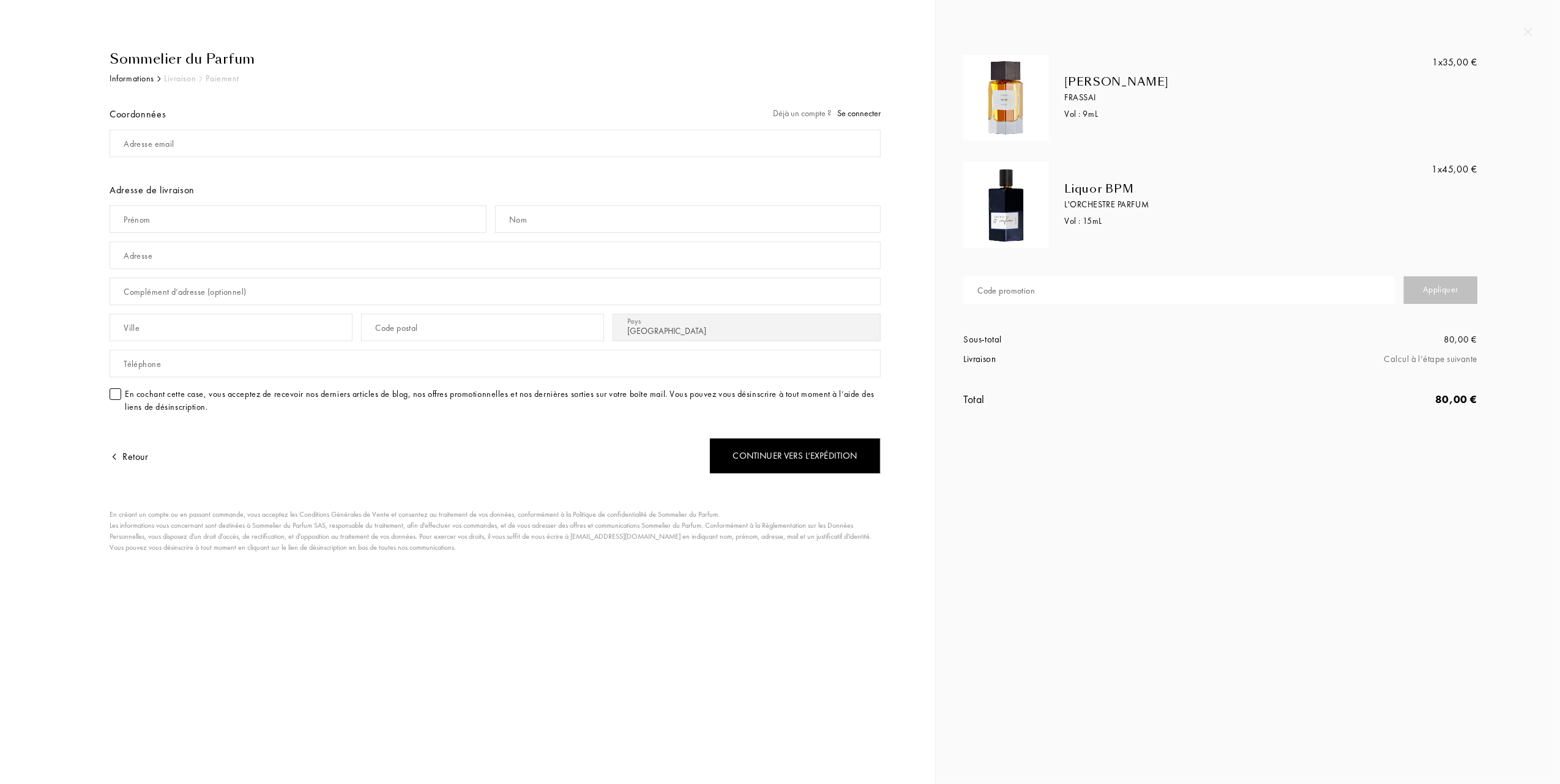
click at [1120, 291] on input "text" at bounding box center [1179, 289] width 432 height 27
type input "1AHU5-U1GWU"
click at [1450, 287] on div "Appliquer" at bounding box center [1440, 289] width 74 height 27
click at [1443, 284] on div "Appliquer" at bounding box center [1440, 289] width 74 height 27
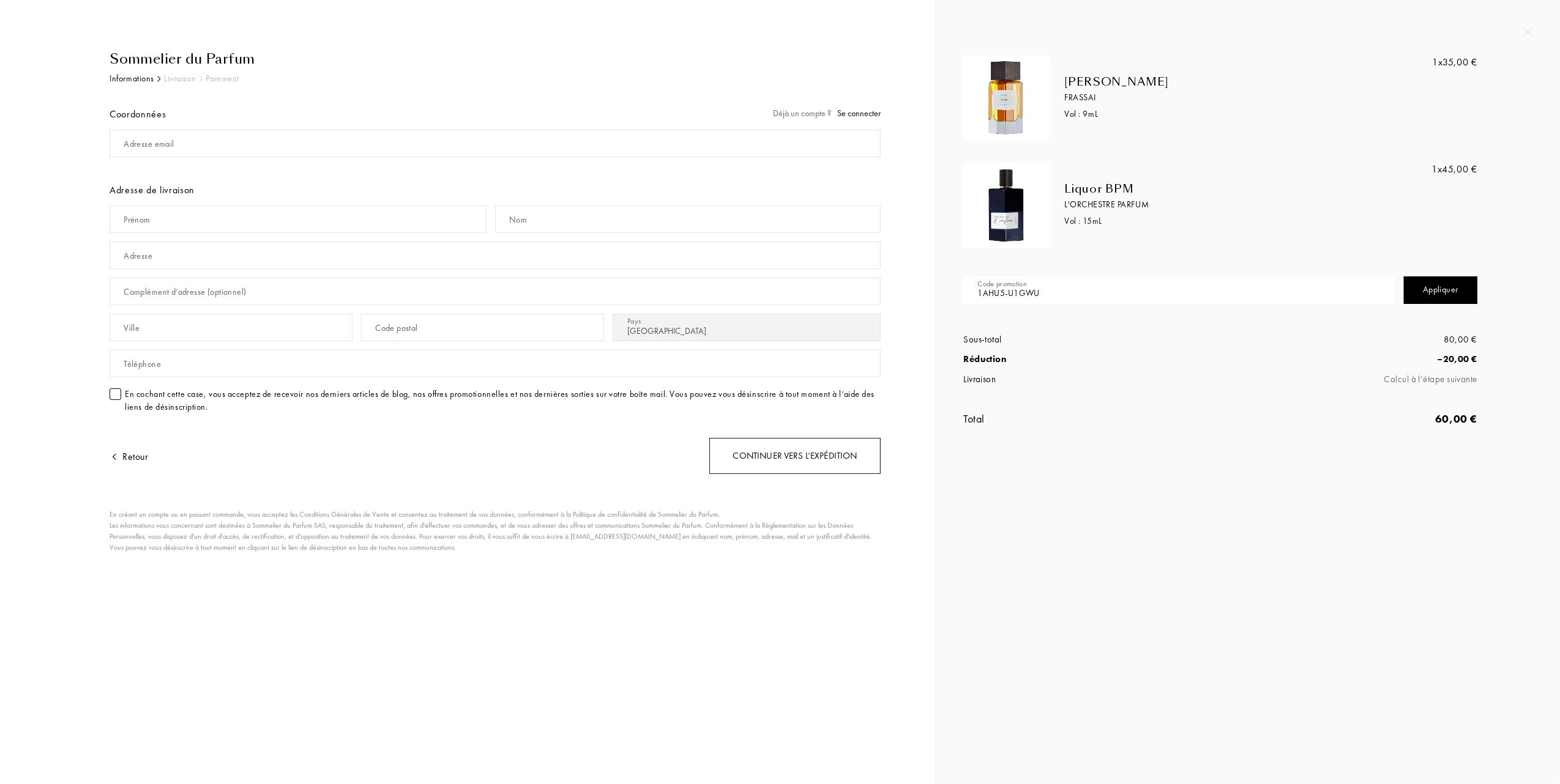
click at [794, 463] on div "Continuer vers l’expédition" at bounding box center [795, 456] width 171 height 36
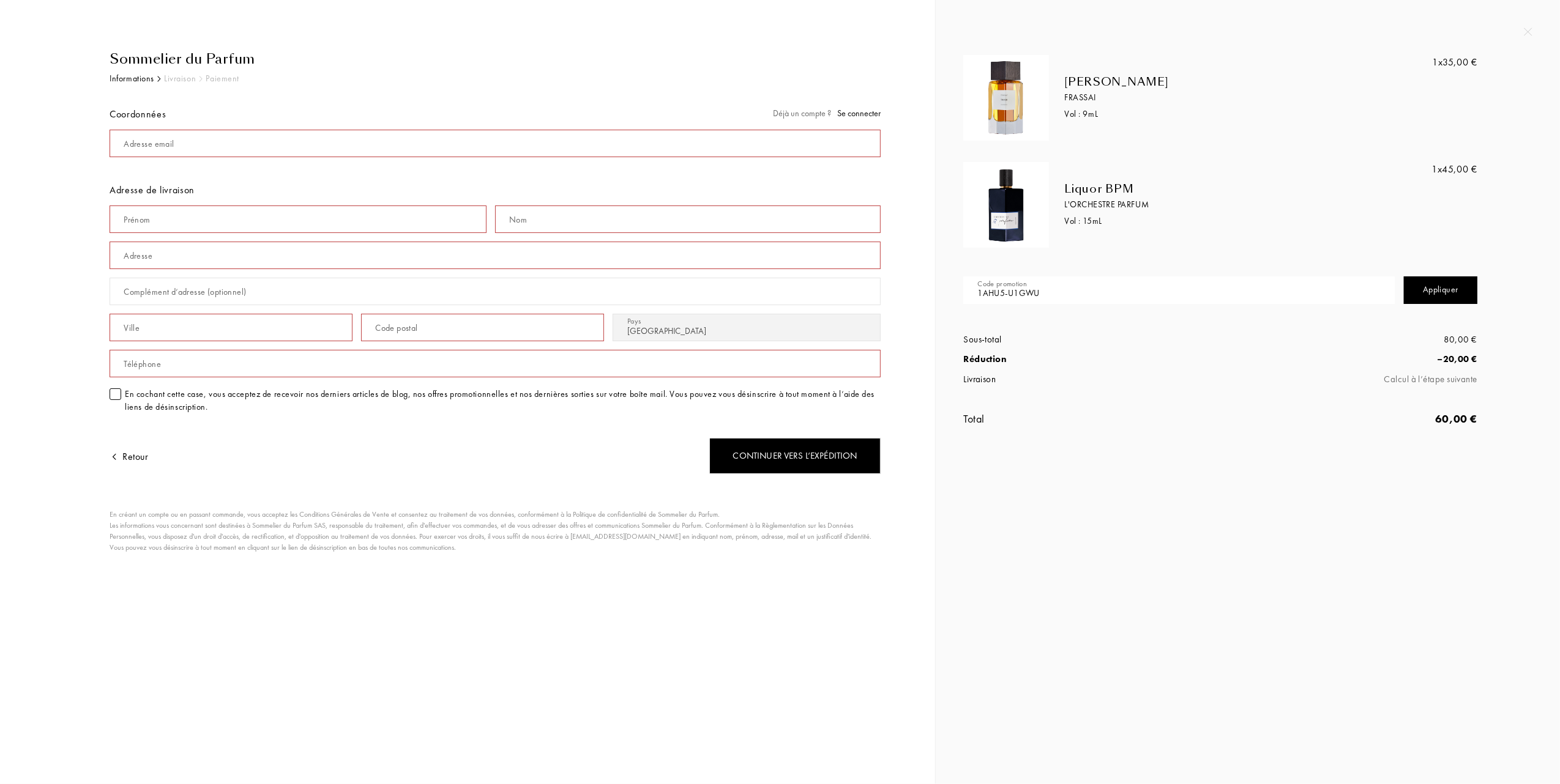
click at [1435, 283] on div "Appliquer" at bounding box center [1440, 289] width 74 height 27
click at [262, 145] on input "mail" at bounding box center [495, 143] width 771 height 27
click at [222, 224] on input "text" at bounding box center [298, 219] width 377 height 27
click at [211, 328] on input "text" at bounding box center [231, 327] width 243 height 27
type input "63350"
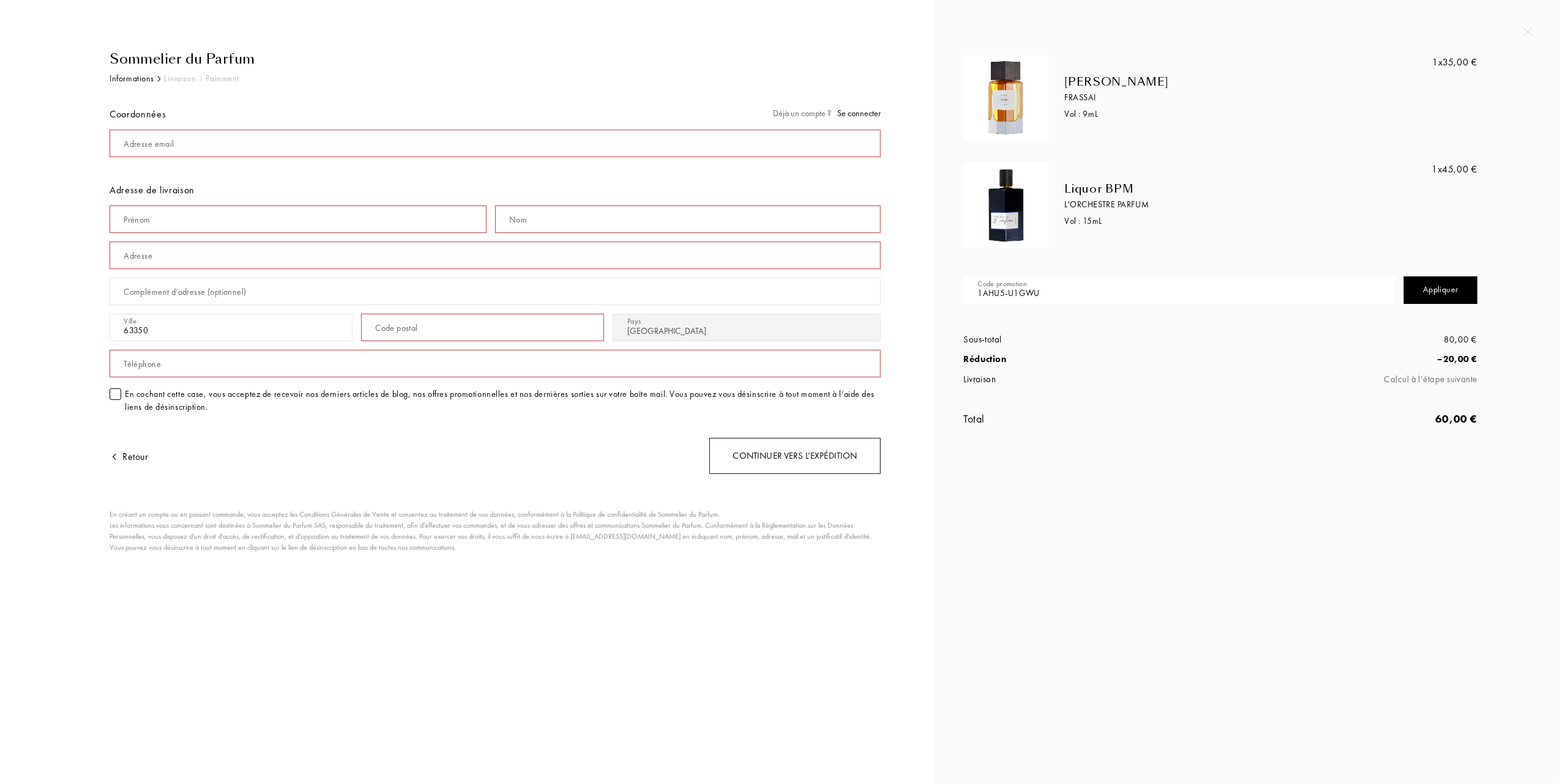
click at [783, 458] on div "Continuer vers l’expédition" at bounding box center [795, 456] width 171 height 36
click at [199, 147] on input "mail" at bounding box center [495, 143] width 771 height 27
type input "[EMAIL_ADDRESS][DOMAIN_NAME]"
click at [224, 230] on input "text" at bounding box center [298, 219] width 377 height 27
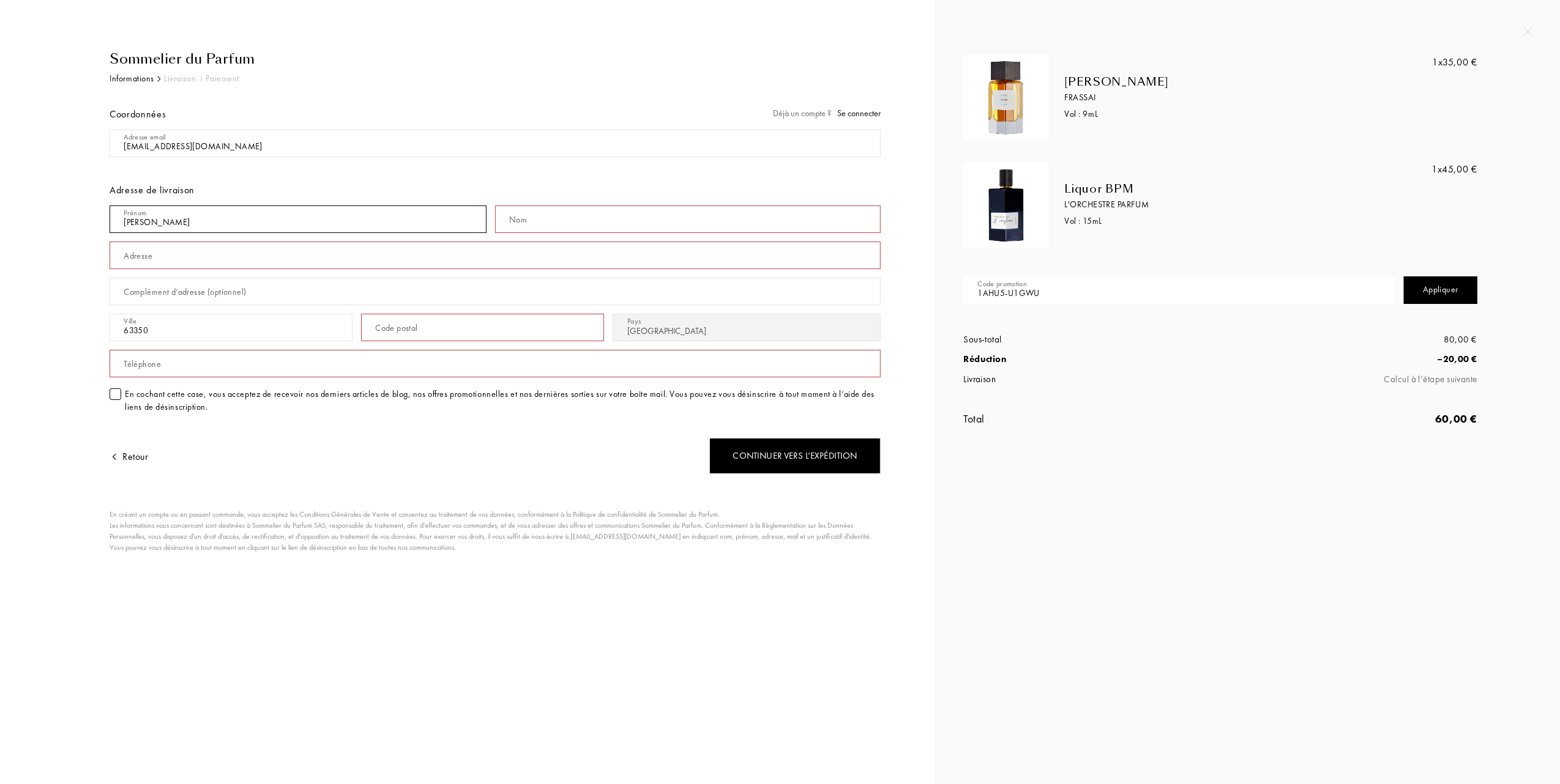
type input "André-Jean"
click at [547, 214] on input "text" at bounding box center [687, 219] width 385 height 27
type input "BESSON"
click at [234, 265] on input "text" at bounding box center [495, 255] width 771 height 27
type input "1"
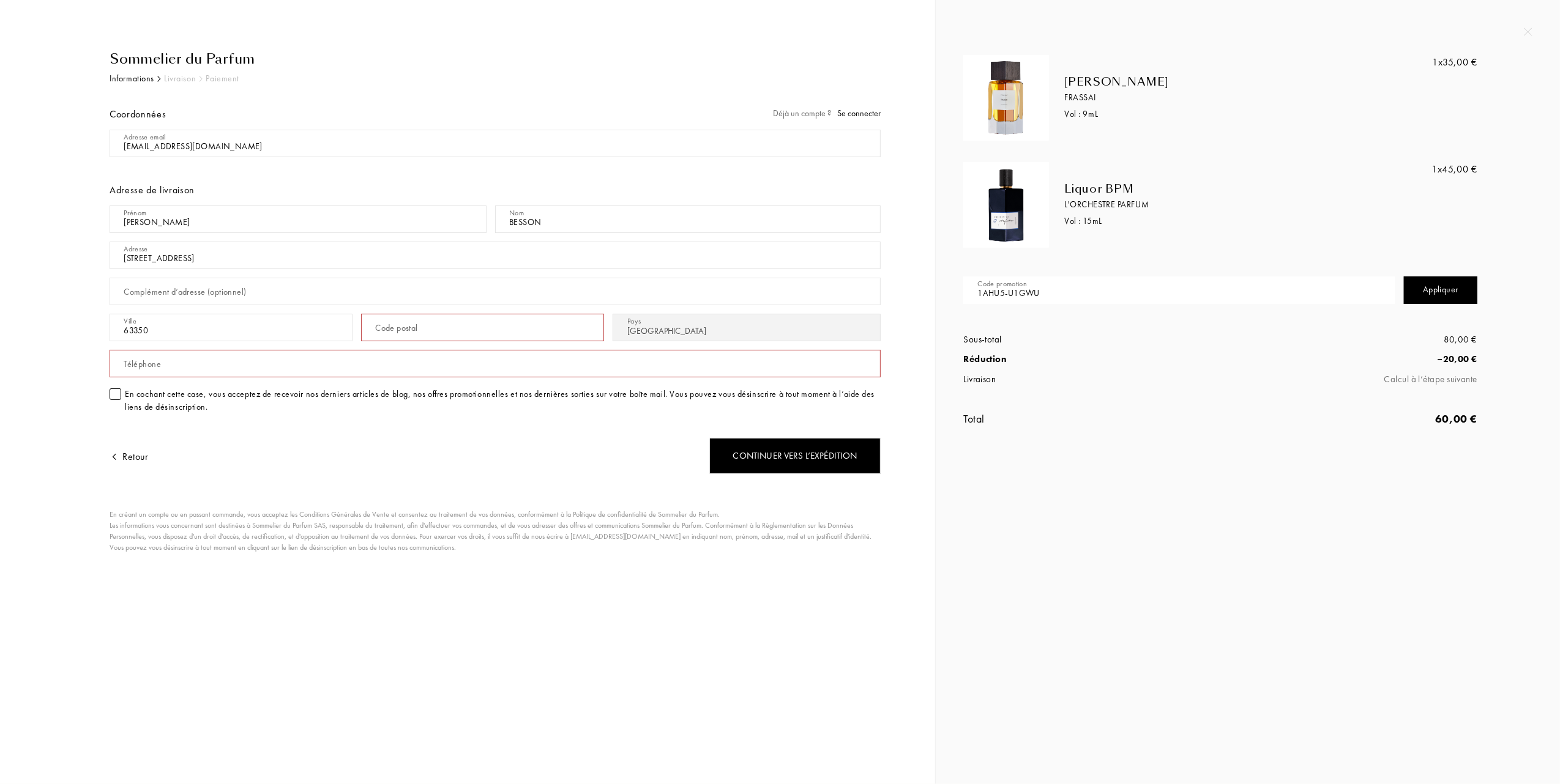
type input "[STREET_ADDRESS]"
click at [387, 331] on div "Code postal" at bounding box center [396, 328] width 43 height 13
type input "63350"
click at [192, 323] on input "63350" at bounding box center [231, 327] width 243 height 27
type input "6"
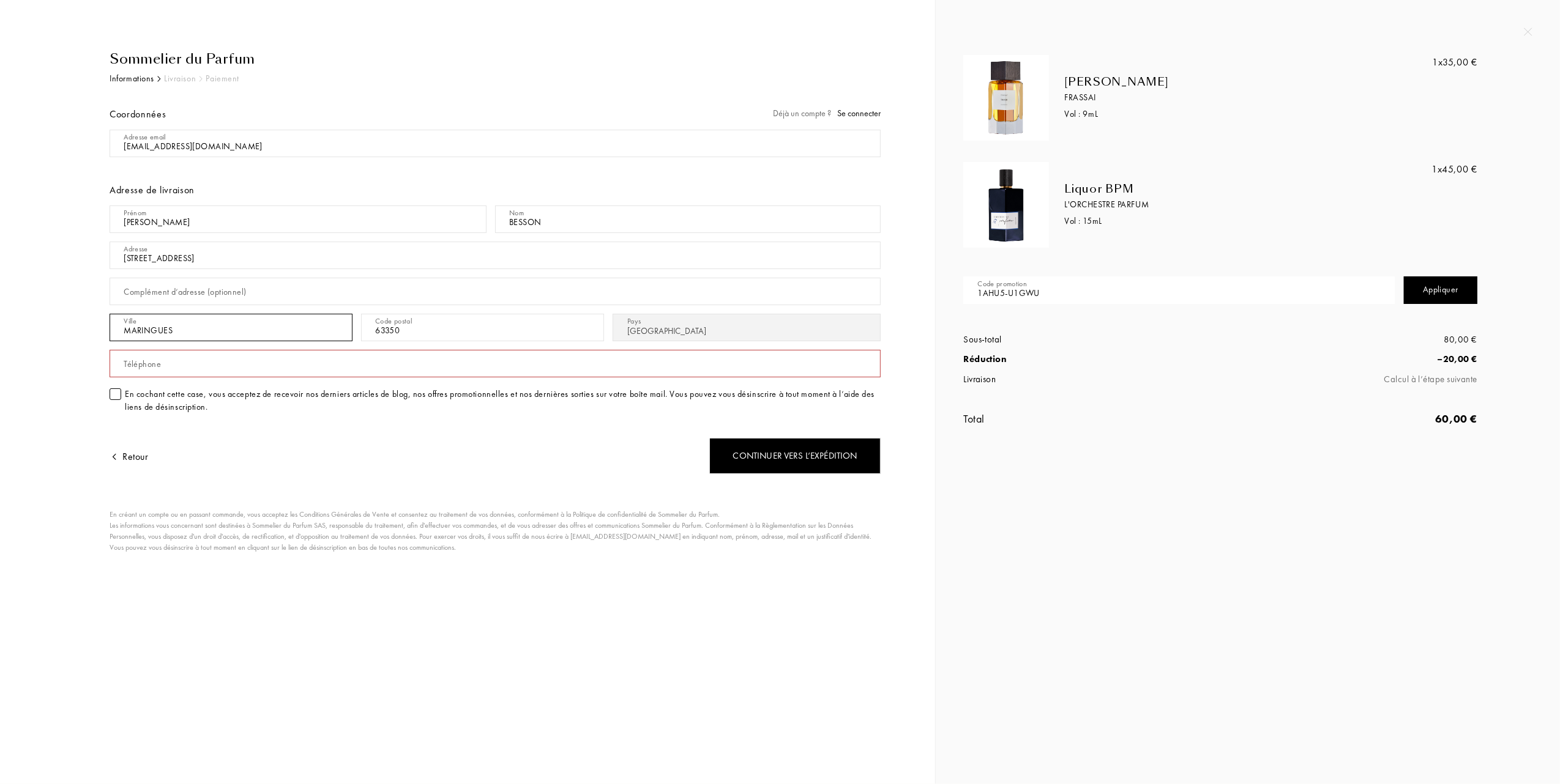
type input "MARINGUES"
click at [372, 377] on input "text" at bounding box center [495, 363] width 771 height 27
type input "0473885446"
click at [746, 465] on div "Continuer vers l’expédition" at bounding box center [795, 456] width 171 height 36
